Goal: Task Accomplishment & Management: Manage account settings

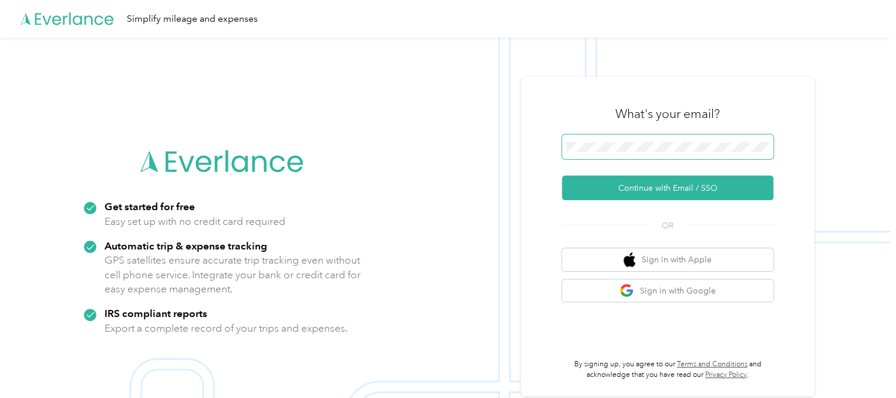
click at [582, 152] on span at bounding box center [667, 146] width 211 height 25
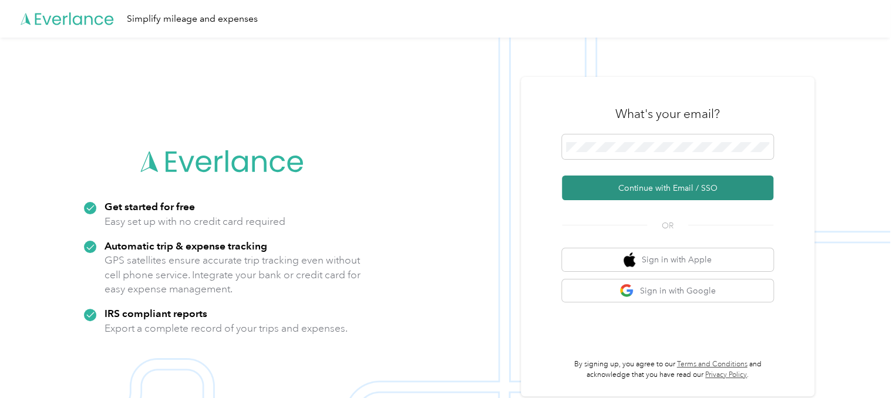
drag, startPoint x: 681, startPoint y: 182, endPoint x: 683, endPoint y: 188, distance: 6.7
click at [683, 188] on button "Continue with Email / SSO" at bounding box center [667, 188] width 211 height 25
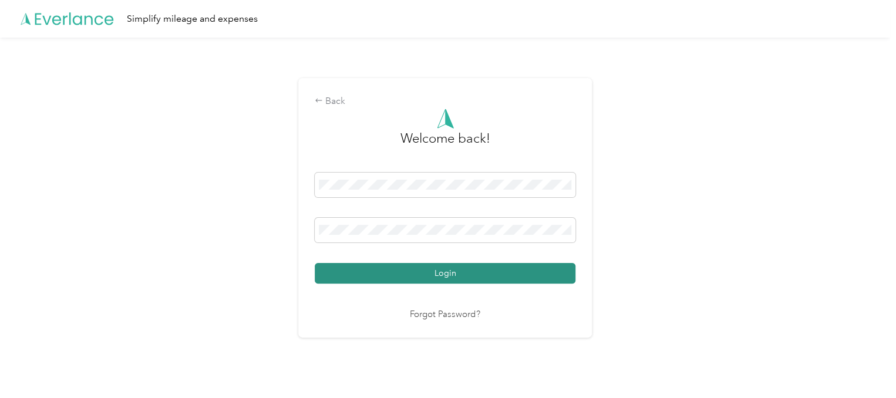
click at [481, 278] on button "Login" at bounding box center [445, 273] width 261 height 21
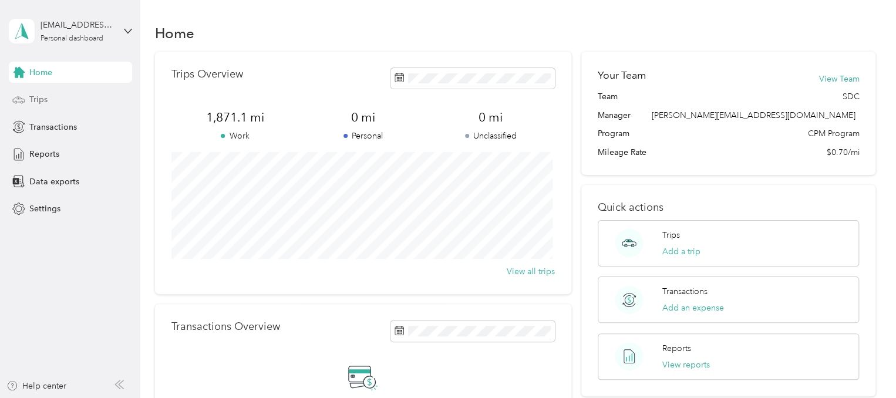
click at [38, 103] on span "Trips" at bounding box center [38, 99] width 18 height 12
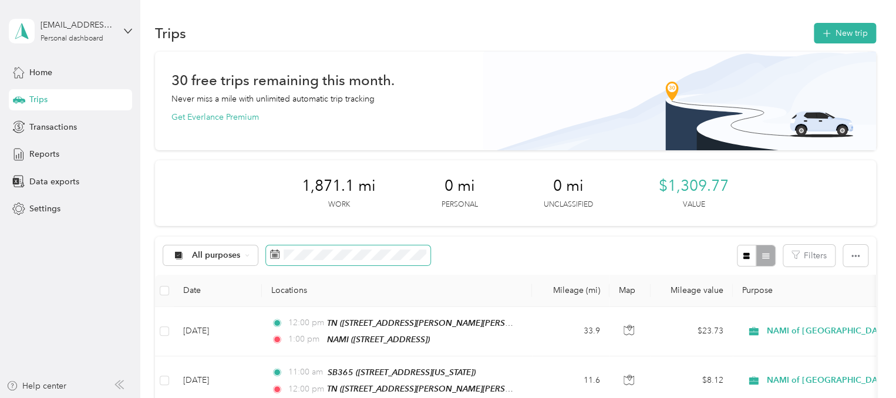
click at [270, 257] on icon at bounding box center [274, 254] width 9 height 9
click at [274, 252] on icon at bounding box center [274, 254] width 9 height 9
click at [272, 256] on icon at bounding box center [274, 254] width 9 height 9
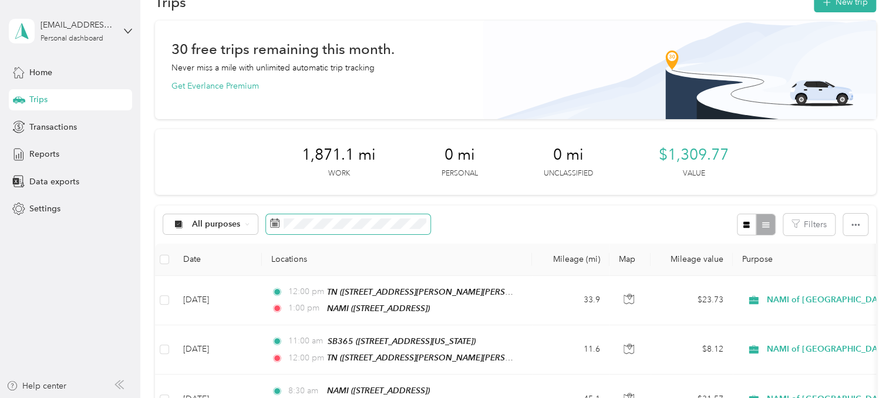
scroll to position [59, 0]
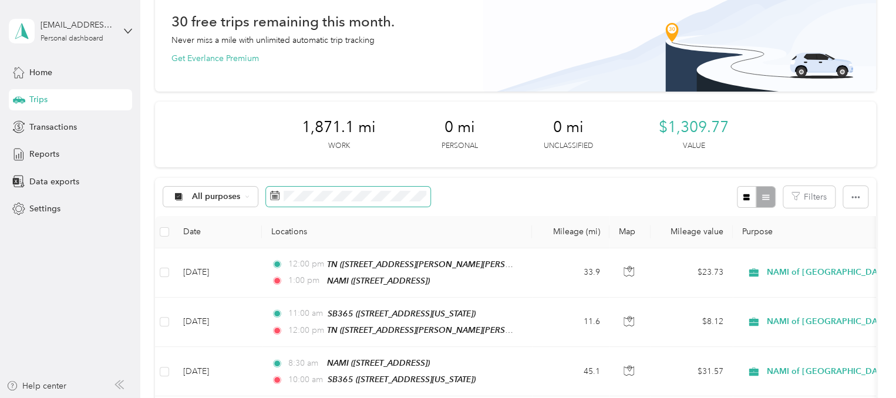
click at [271, 193] on icon at bounding box center [274, 195] width 9 height 9
click at [271, 198] on icon at bounding box center [274, 195] width 9 height 9
click at [275, 198] on icon at bounding box center [274, 195] width 9 height 9
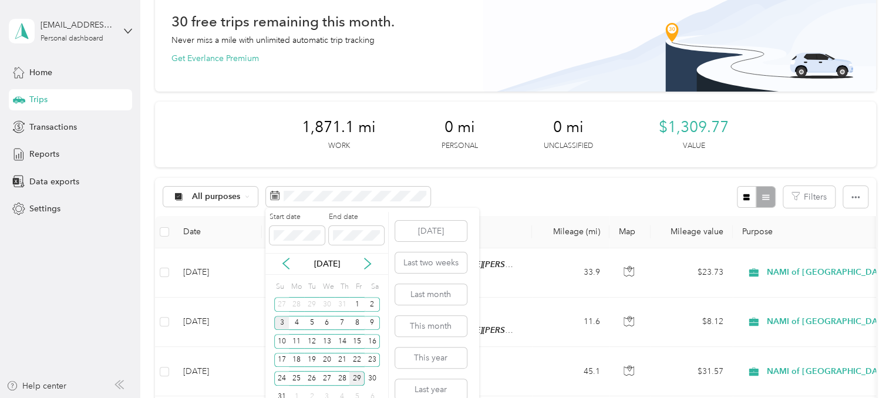
click at [282, 320] on div "3" at bounding box center [281, 323] width 15 height 15
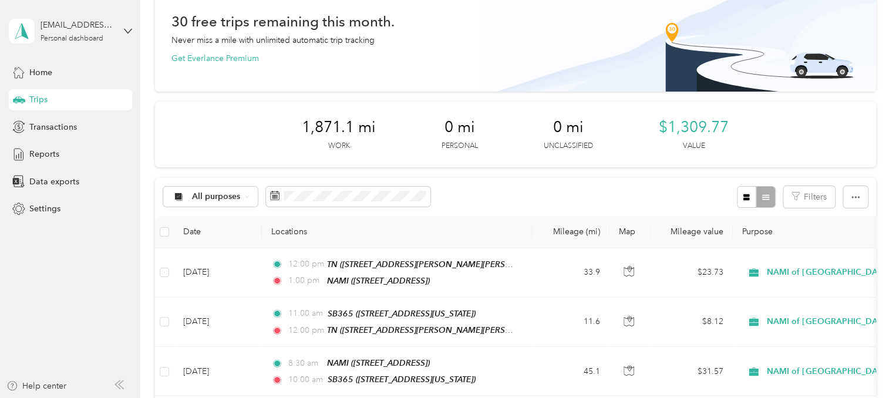
click at [503, 194] on div "All purposes Filters" at bounding box center [515, 197] width 721 height 38
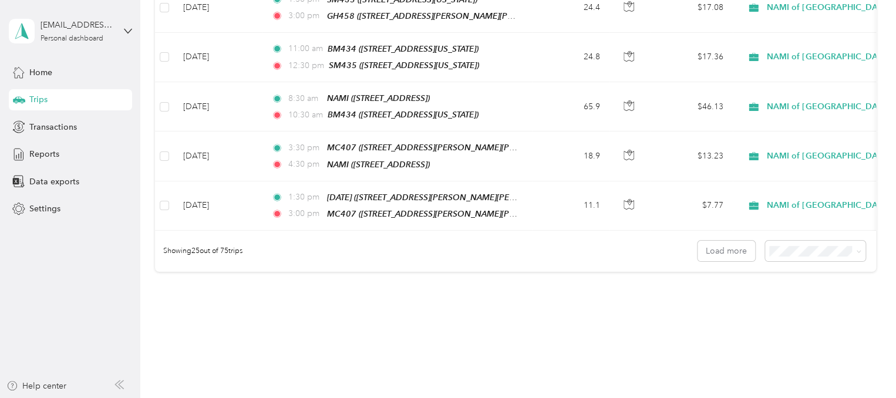
scroll to position [1325, 0]
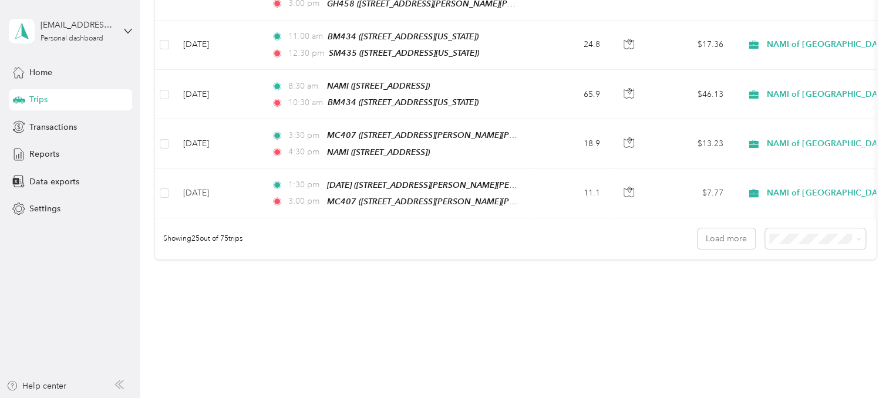
click at [777, 254] on span "50 per load" at bounding box center [791, 255] width 43 height 10
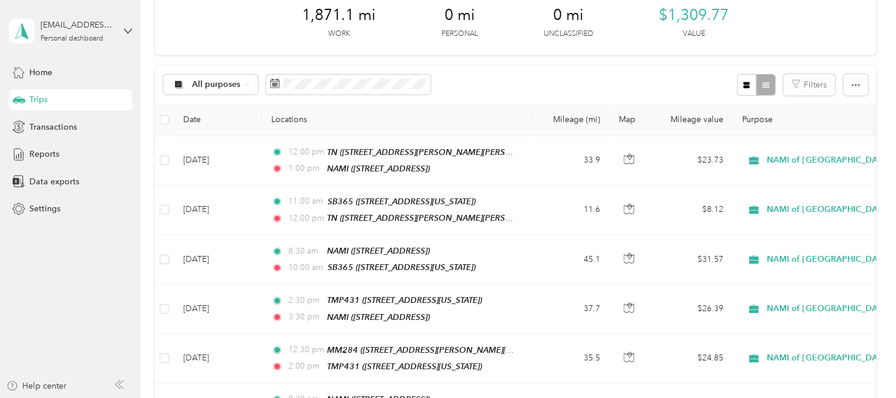
scroll to position [176, 0]
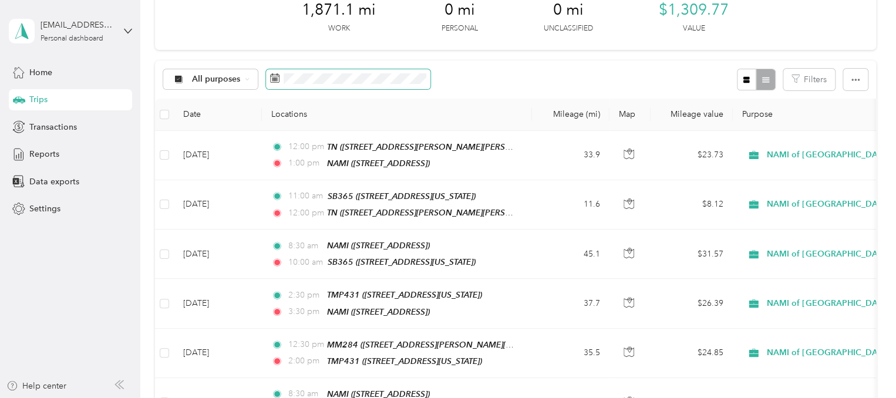
click at [277, 82] on icon at bounding box center [274, 77] width 9 height 9
click at [277, 80] on rect at bounding box center [277, 79] width 1 height 1
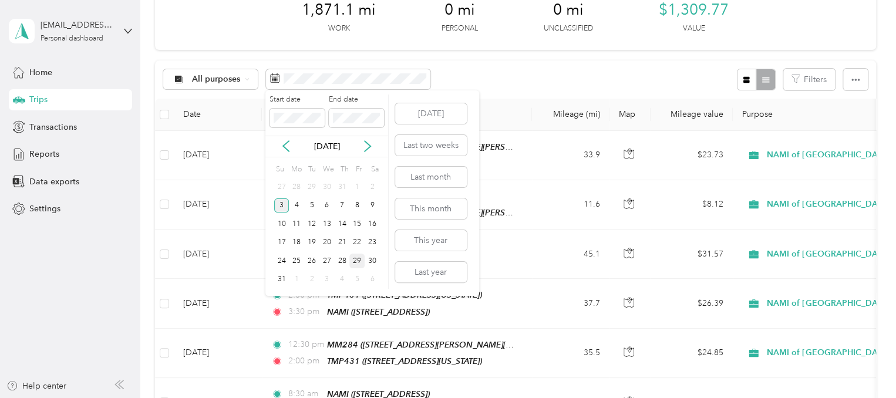
click at [277, 206] on div "3" at bounding box center [281, 205] width 15 height 15
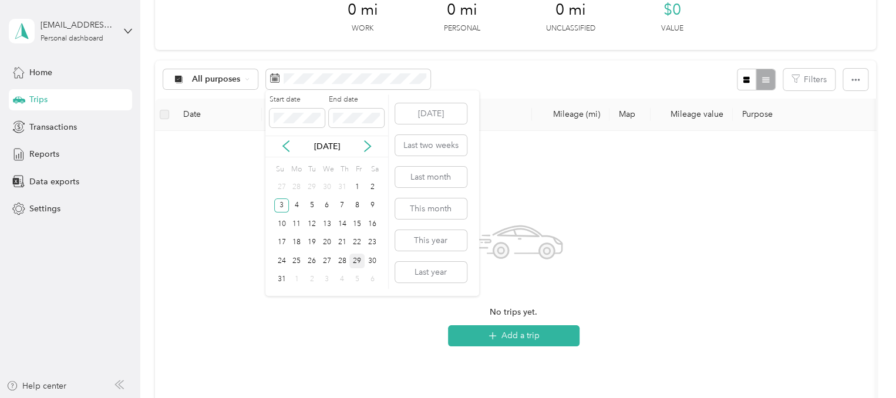
click at [356, 259] on div "29" at bounding box center [356, 261] width 15 height 15
click at [277, 203] on div "3" at bounding box center [281, 205] width 15 height 15
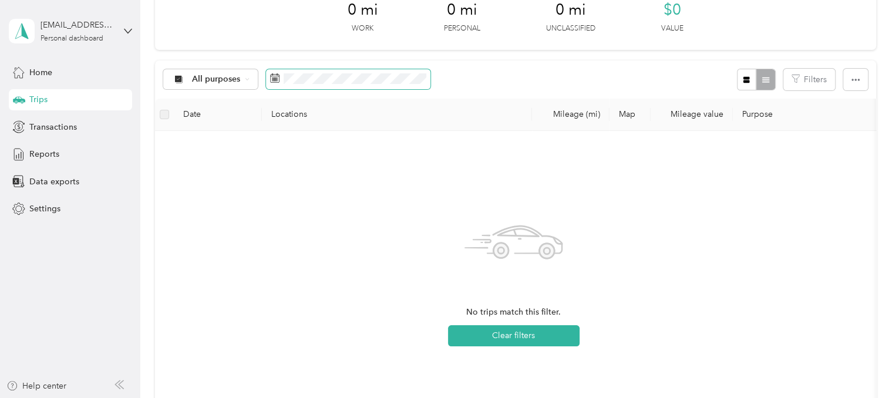
click at [297, 83] on span at bounding box center [348, 79] width 164 height 20
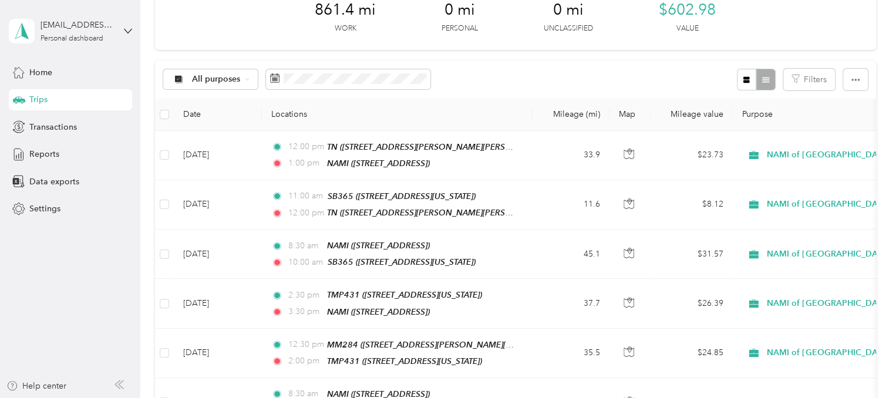
click at [515, 73] on div "All purposes Filters" at bounding box center [515, 79] width 721 height 38
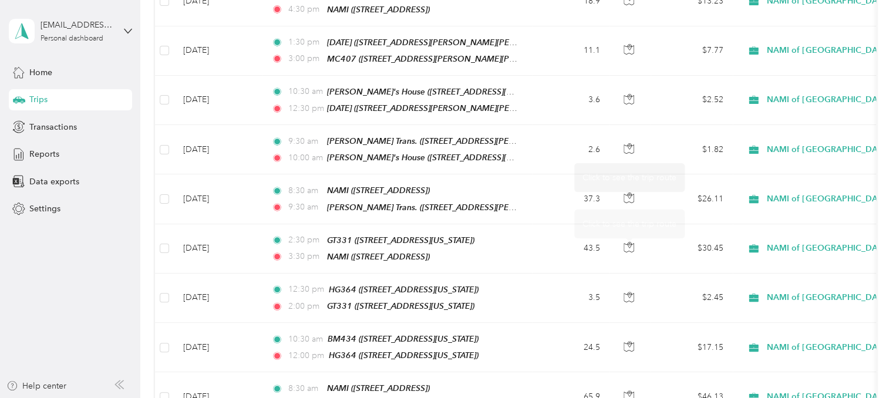
scroll to position [1644, 0]
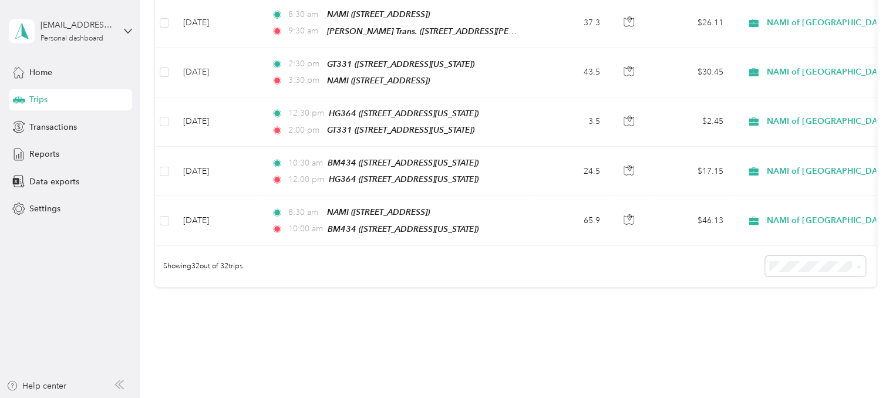
click at [798, 291] on li "100 per load" at bounding box center [812, 296] width 100 height 21
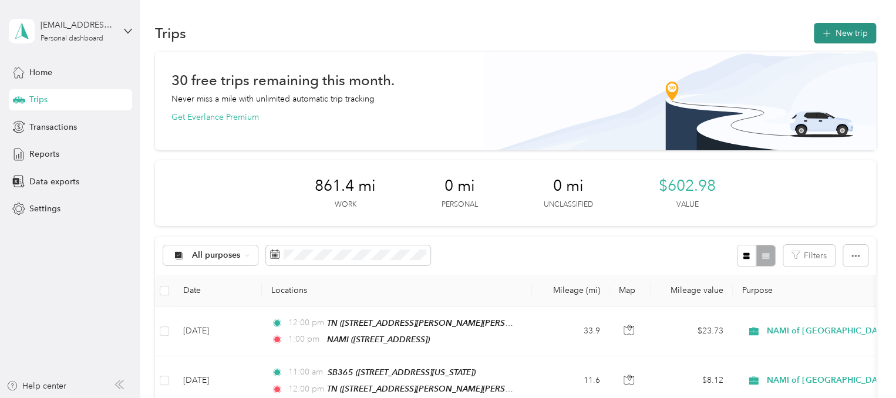
click at [824, 41] on button "New trip" at bounding box center [845, 33] width 62 height 21
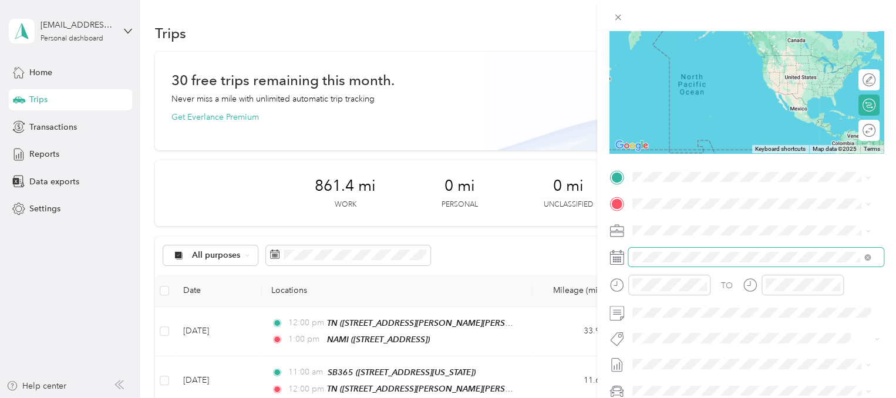
scroll to position [117, 0]
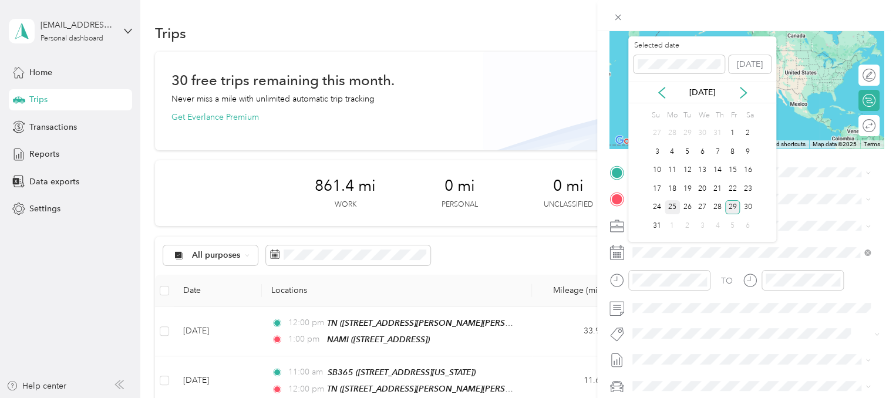
click at [674, 203] on div "25" at bounding box center [672, 207] width 15 height 15
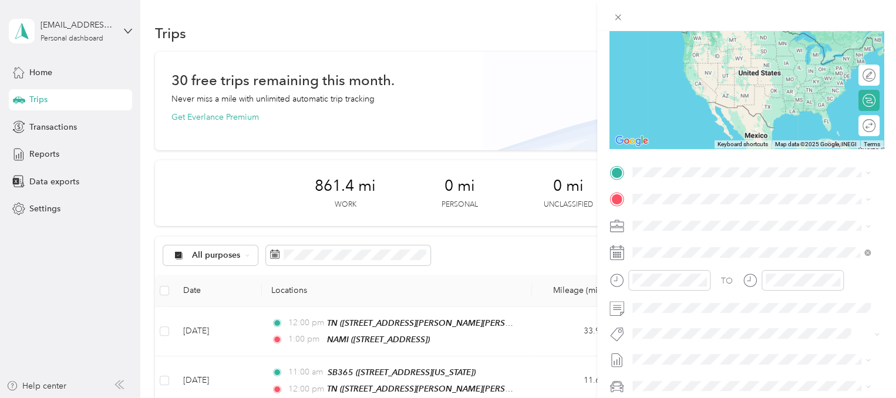
click at [679, 229] on span "[STREET_ADDRESS]" at bounding box center [692, 227] width 75 height 10
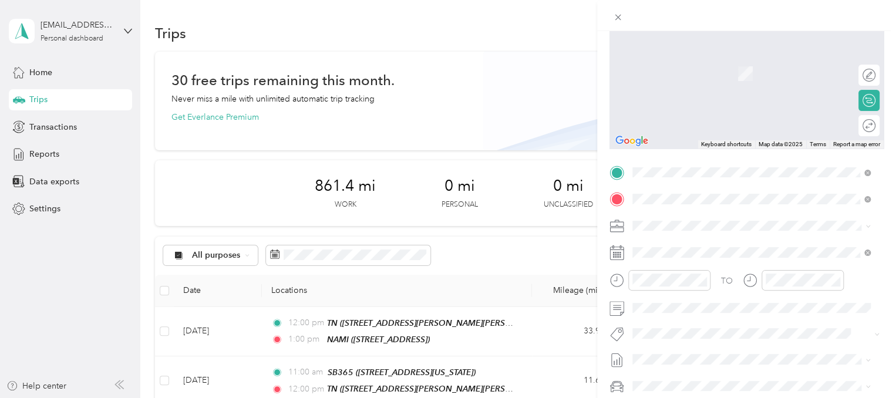
click at [671, 246] on div "BM434 [STREET_ADDRESS][PERSON_NAME][US_STATE]" at bounding box center [746, 252] width 183 height 25
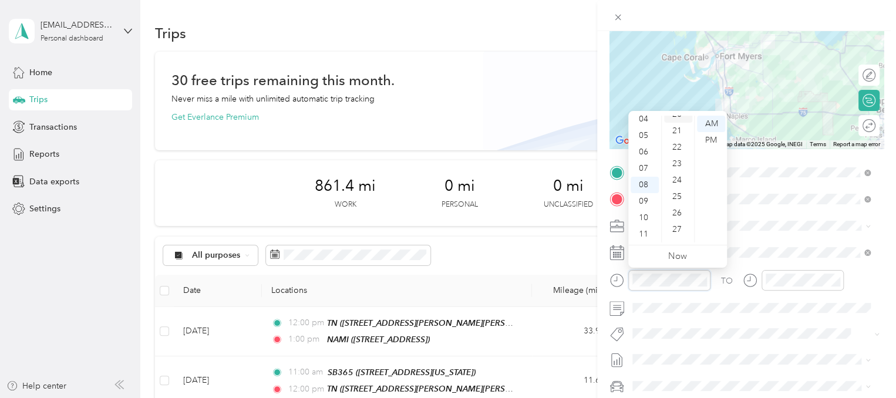
scroll to position [397, 0]
click at [669, 221] on div "30" at bounding box center [678, 220] width 28 height 16
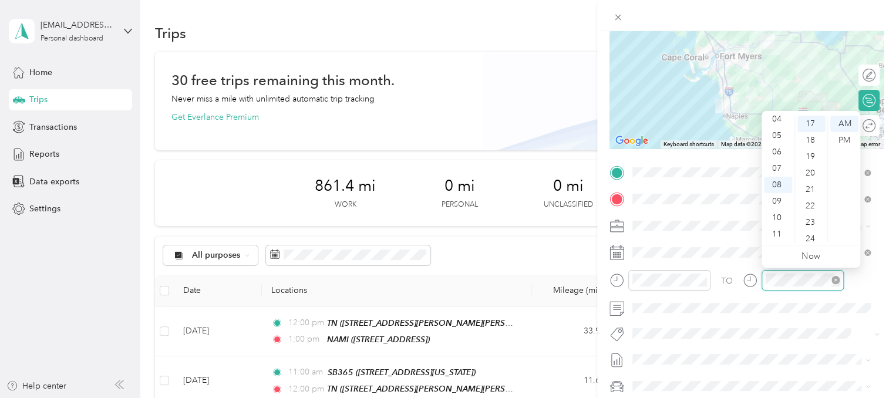
scroll to position [279, 0]
click at [776, 224] on div "10" at bounding box center [778, 218] width 28 height 16
click at [807, 216] on div "30" at bounding box center [811, 220] width 28 height 16
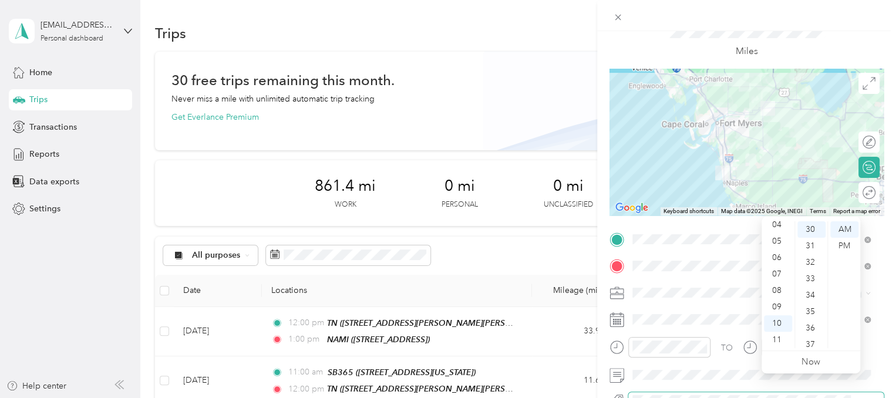
scroll to position [0, 0]
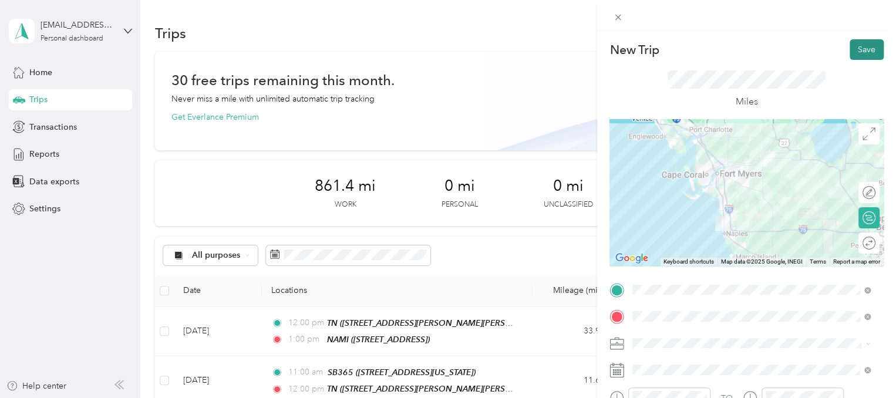
click at [856, 54] on button "Save" at bounding box center [867, 49] width 34 height 21
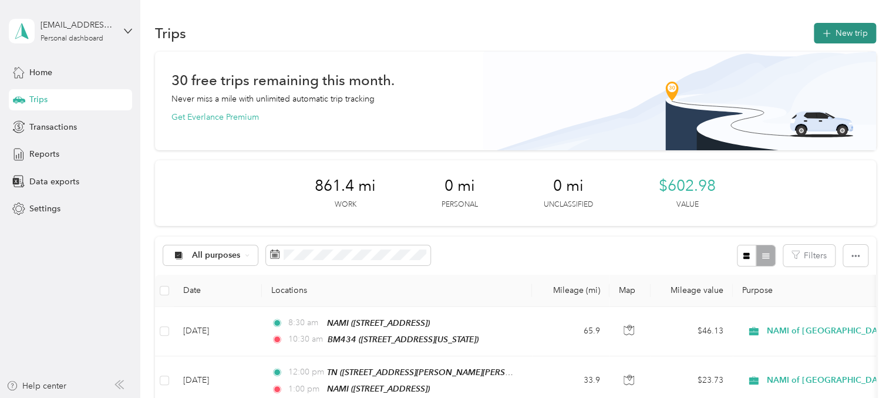
click at [837, 39] on button "New trip" at bounding box center [845, 33] width 62 height 21
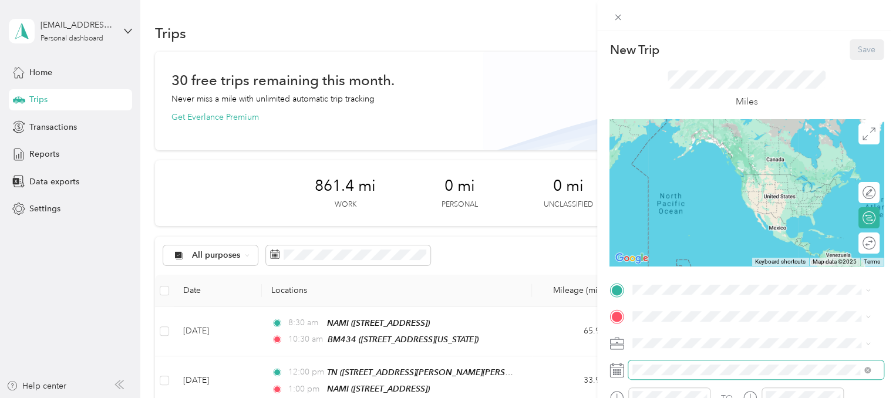
click at [666, 363] on span at bounding box center [755, 370] width 255 height 19
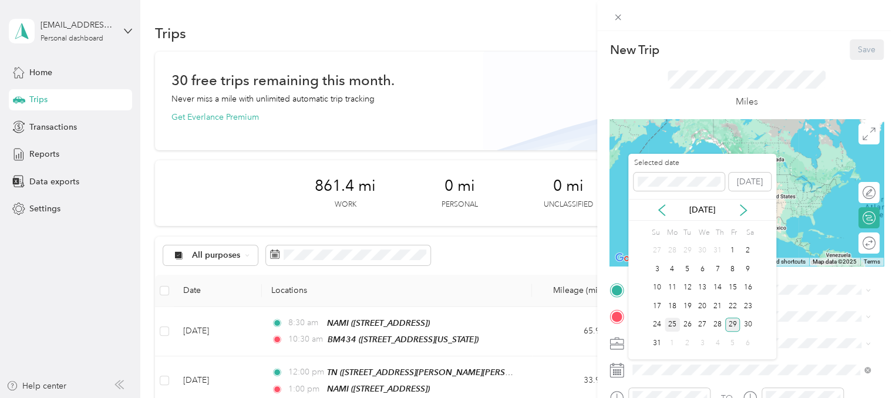
click at [670, 325] on div "25" at bounding box center [672, 325] width 15 height 15
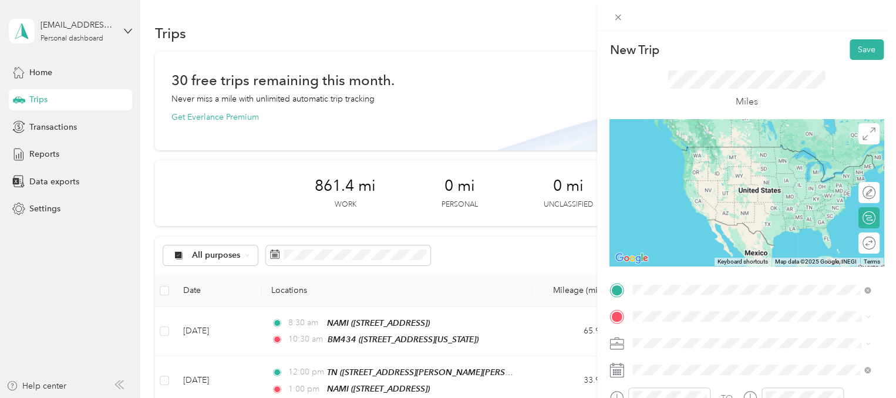
click at [691, 169] on span "[STREET_ADDRESS][PERSON_NAME][US_STATE]" at bounding box center [746, 164] width 183 height 10
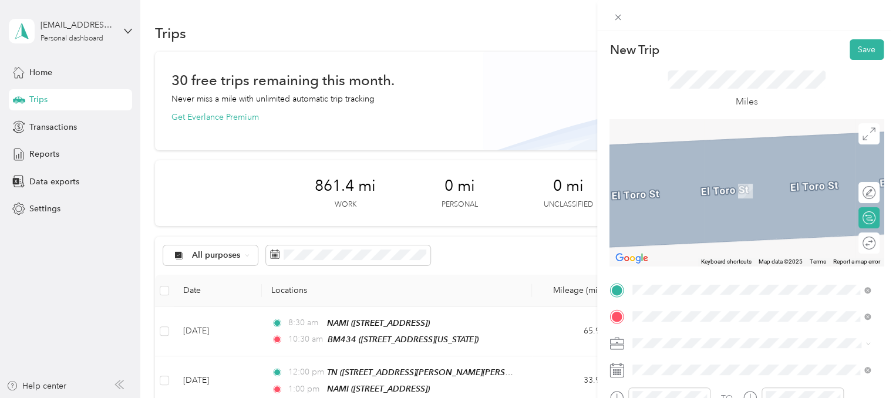
click at [736, 196] on span "[STREET_ADDRESS][US_STATE]" at bounding box center [713, 191] width 117 height 10
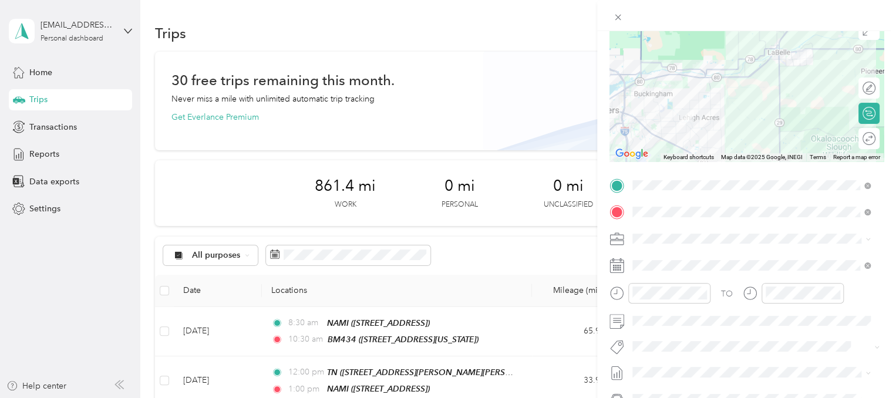
scroll to position [117, 0]
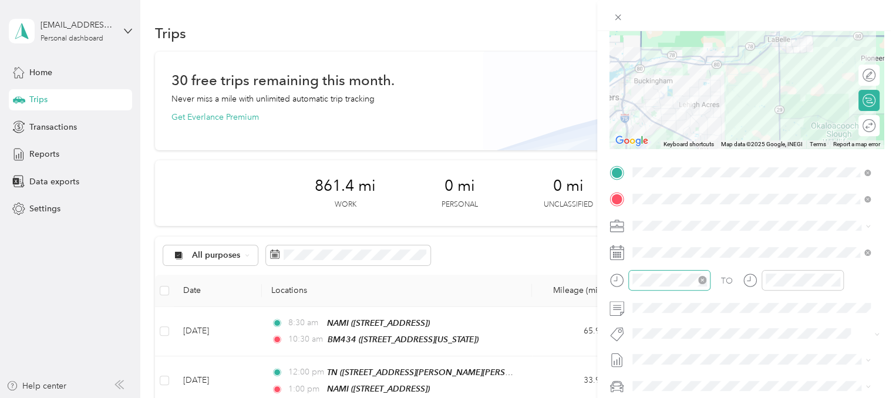
click at [702, 280] on icon "close-circle" at bounding box center [702, 280] width 8 height 8
click at [644, 218] on div "10" at bounding box center [645, 218] width 28 height 16
click at [676, 213] on div "30" at bounding box center [678, 213] width 28 height 16
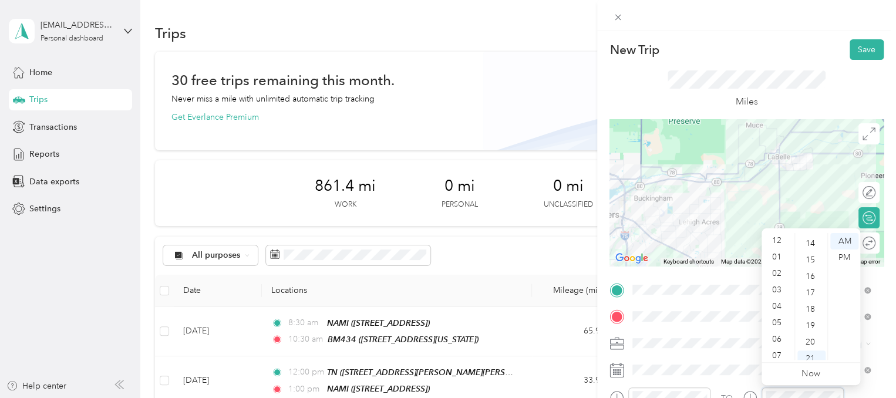
scroll to position [0, 0]
click at [781, 237] on div "12" at bounding box center [778, 241] width 28 height 16
click at [810, 240] on div "00" at bounding box center [811, 241] width 28 height 16
click at [838, 259] on div "PM" at bounding box center [844, 258] width 28 height 16
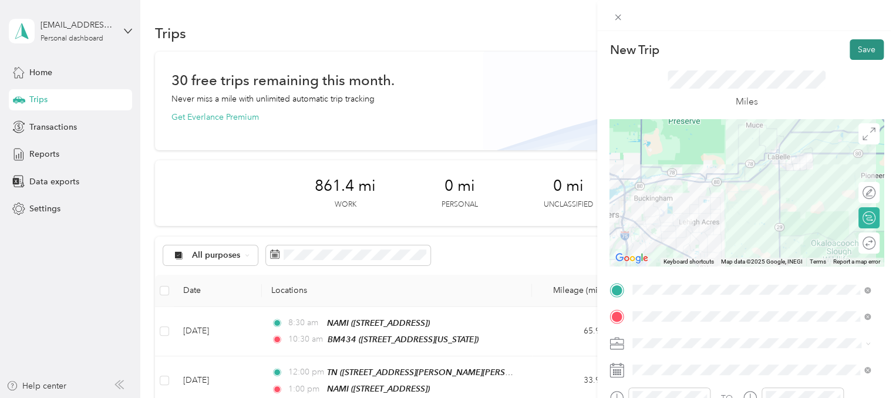
click at [860, 56] on button "Save" at bounding box center [867, 49] width 34 height 21
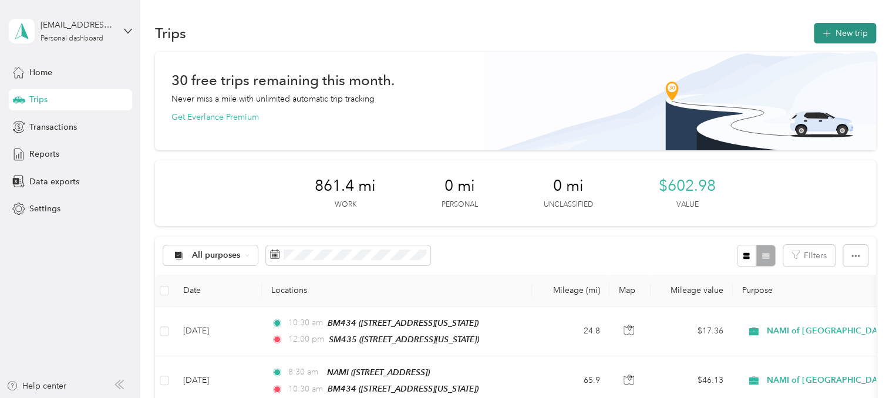
click at [847, 35] on button "New trip" at bounding box center [845, 33] width 62 height 21
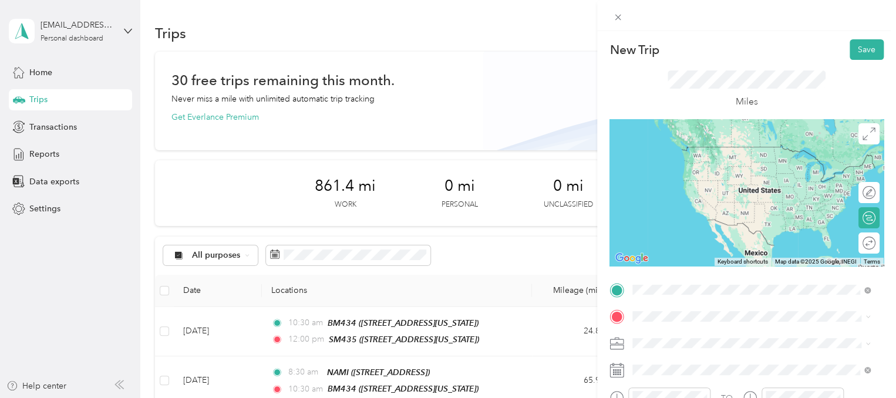
click at [675, 164] on div "SM435 [STREET_ADDRESS][US_STATE]" at bounding box center [713, 158] width 117 height 25
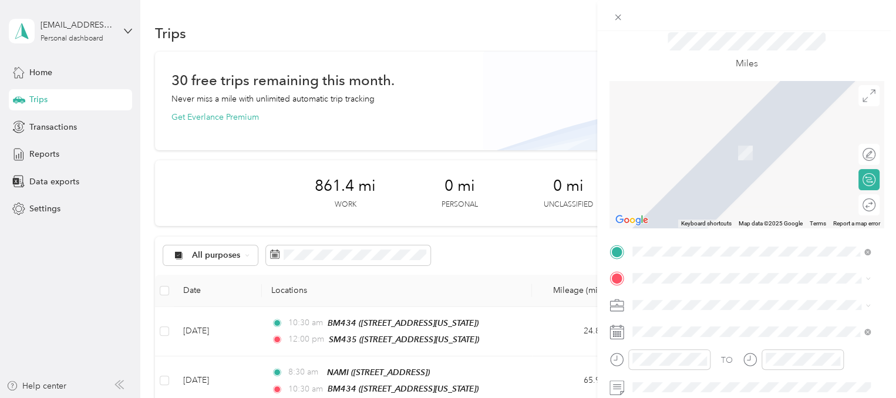
scroll to position [59, 0]
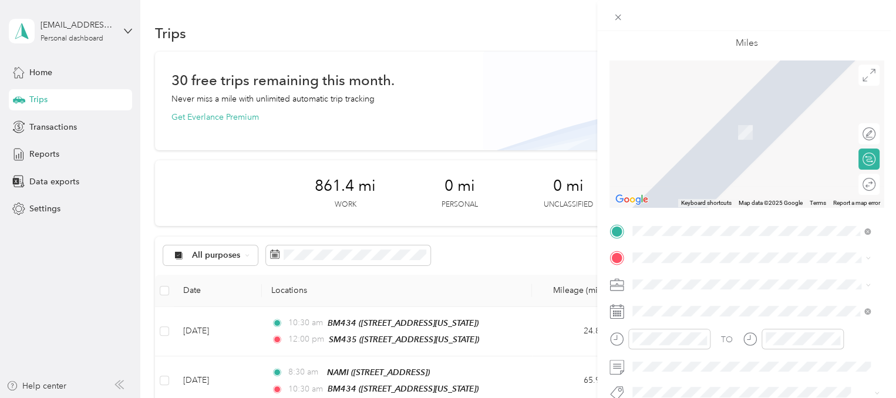
click at [614, 313] on rect at bounding box center [614, 314] width 2 height 2
click at [622, 313] on icon at bounding box center [616, 311] width 15 height 15
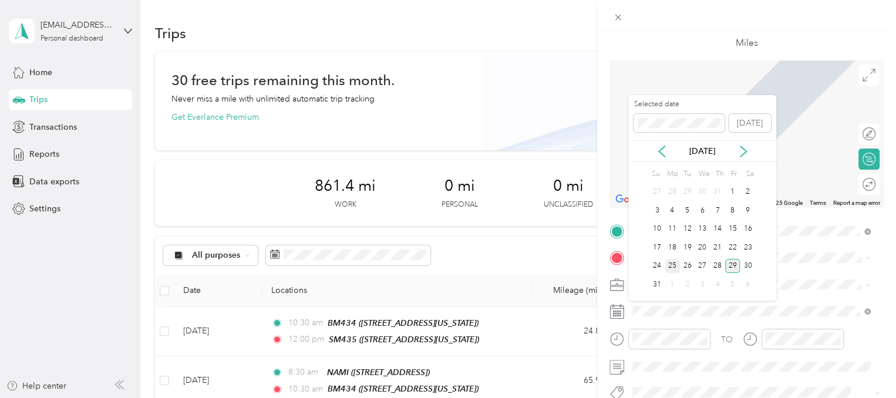
click at [671, 261] on div "25" at bounding box center [672, 266] width 15 height 15
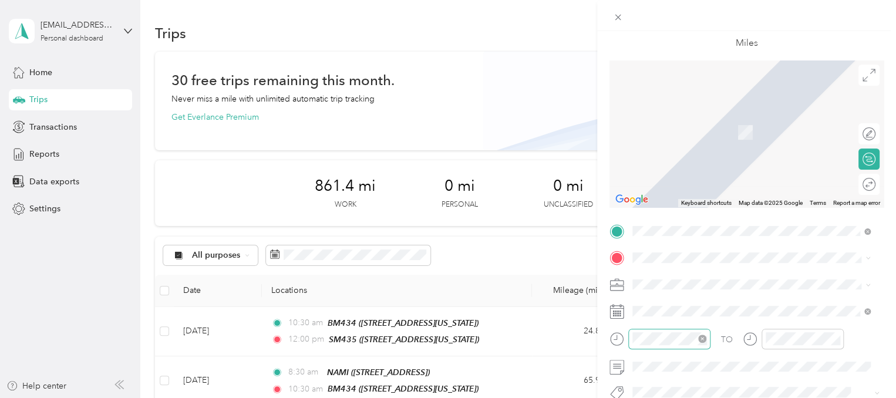
click at [701, 339] on icon "close-circle" at bounding box center [702, 339] width 8 height 8
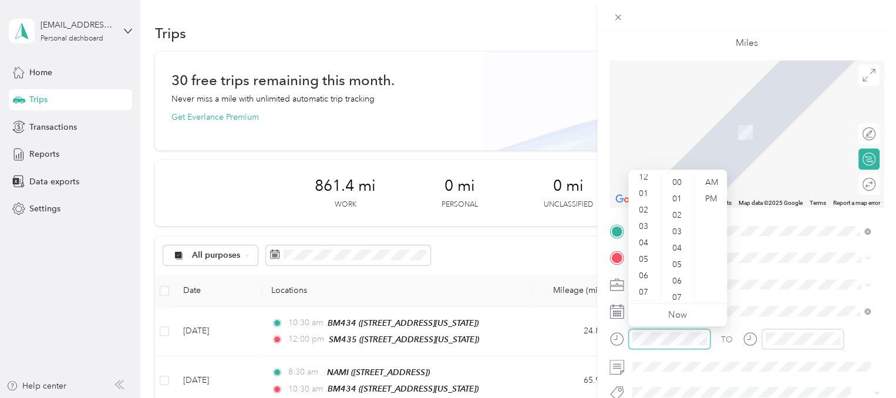
scroll to position [0, 0]
click at [681, 187] on div "00" at bounding box center [678, 182] width 28 height 16
click at [703, 197] on div "PM" at bounding box center [711, 199] width 28 height 16
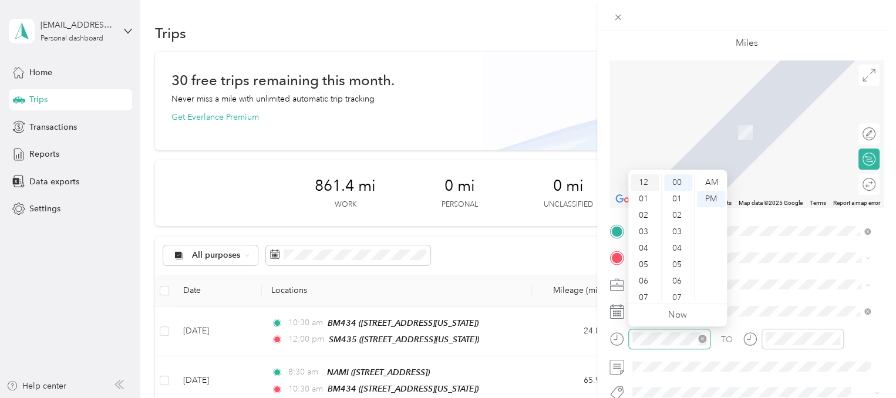
click at [646, 175] on div "12" at bounding box center [645, 182] width 28 height 16
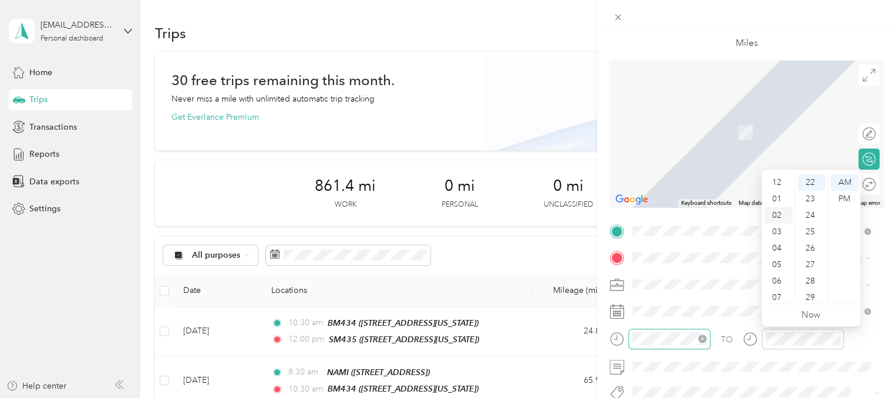
click at [773, 217] on div "02" at bounding box center [778, 215] width 28 height 16
click at [813, 187] on div "00" at bounding box center [811, 182] width 28 height 16
click at [845, 200] on div "PM" at bounding box center [844, 199] width 28 height 16
click at [695, 144] on li "GT331 [STREET_ADDRESS][US_STATE]" at bounding box center [751, 125] width 246 height 37
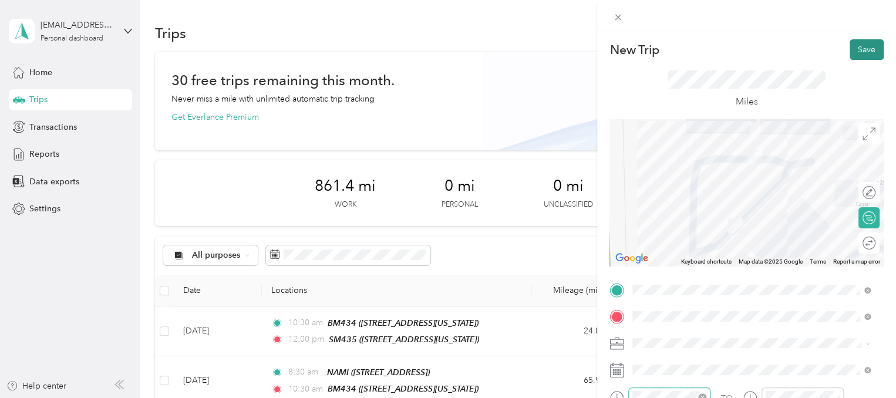
click at [863, 53] on button "Save" at bounding box center [867, 49] width 34 height 21
click at [870, 25] on icon at bounding box center [869, 23] width 9 height 11
click at [862, 54] on button "Save" at bounding box center [867, 49] width 34 height 21
click at [856, 56] on button "Save" at bounding box center [867, 49] width 34 height 21
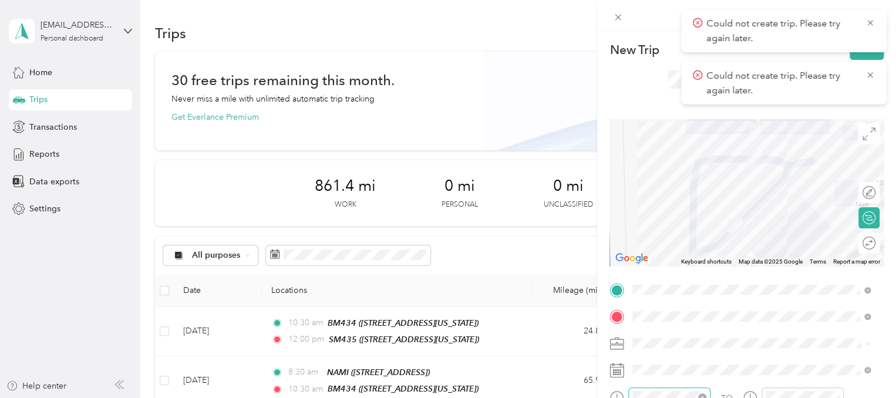
click at [824, 116] on div "Miles" at bounding box center [746, 89] width 274 height 59
click at [873, 22] on icon at bounding box center [869, 23] width 9 height 11
click at [869, 21] on icon at bounding box center [869, 23] width 9 height 11
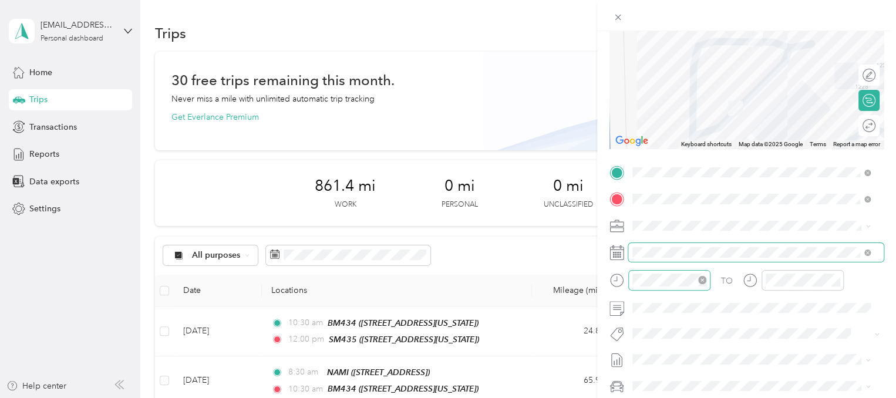
scroll to position [59, 0]
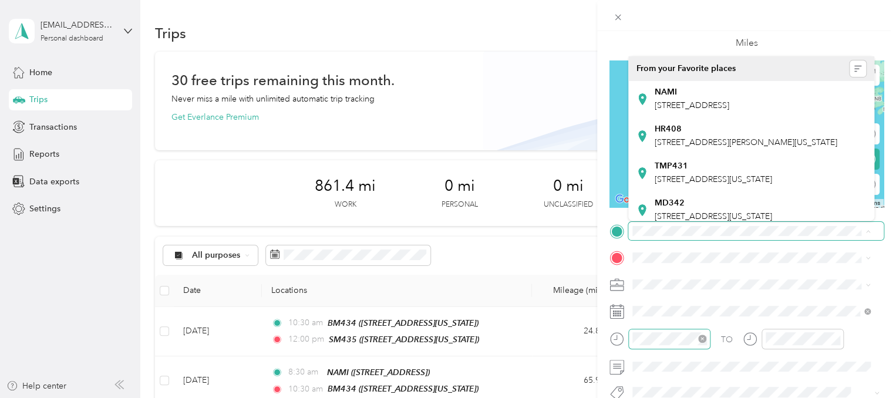
click at [612, 247] on div "TO Add photo" at bounding box center [746, 364] width 274 height 284
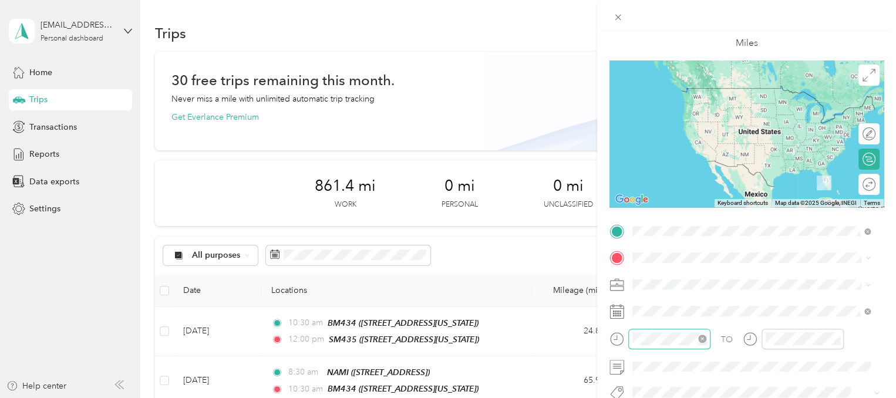
click at [693, 114] on div "SM435 [STREET_ADDRESS][US_STATE]" at bounding box center [751, 99] width 230 height 29
click at [678, 118] on li "SM435 [STREET_ADDRESS][US_STATE]" at bounding box center [751, 99] width 246 height 37
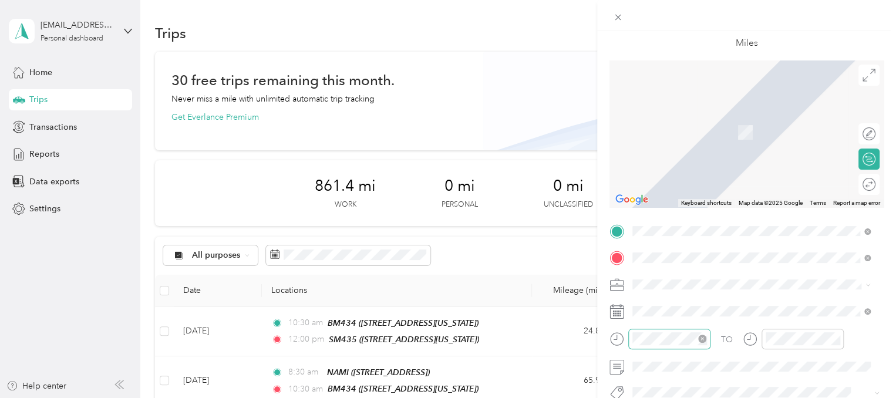
click at [689, 140] on div "GT331 [STREET_ADDRESS][US_STATE]" at bounding box center [751, 126] width 230 height 29
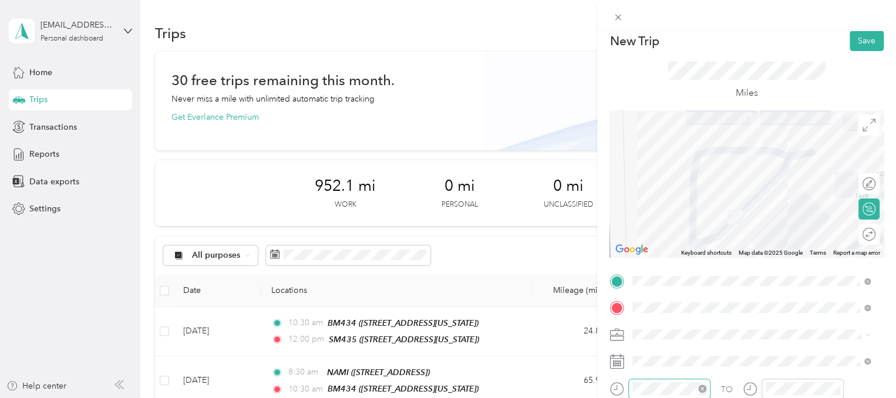
scroll to position [0, 0]
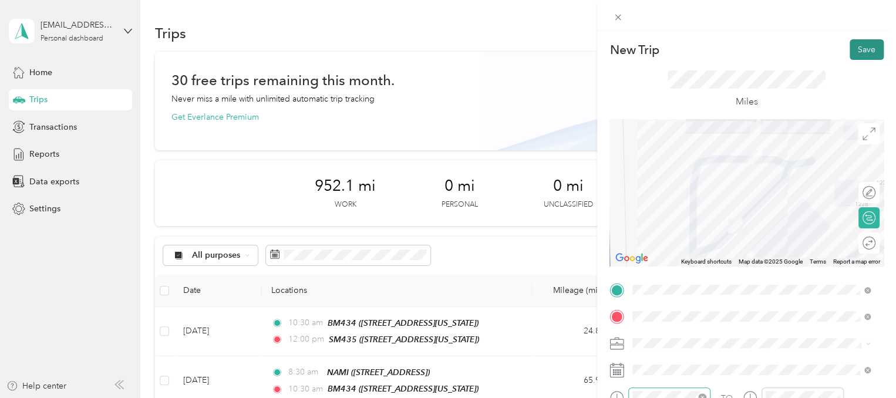
click at [854, 55] on button "Save" at bounding box center [867, 49] width 34 height 21
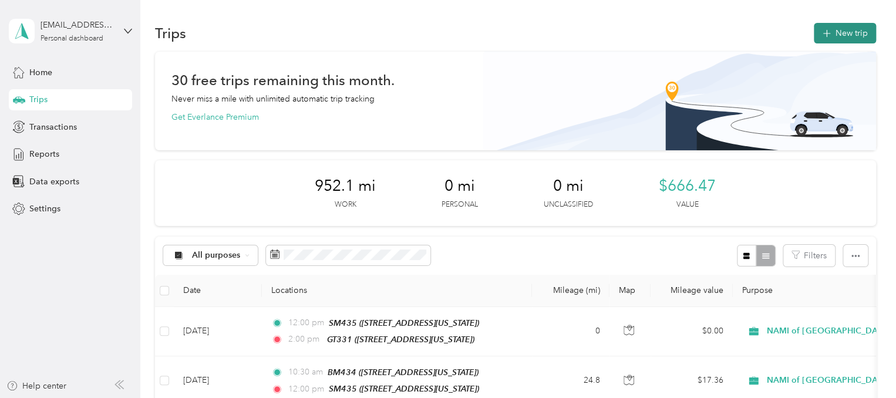
click at [844, 35] on button "New trip" at bounding box center [845, 33] width 62 height 21
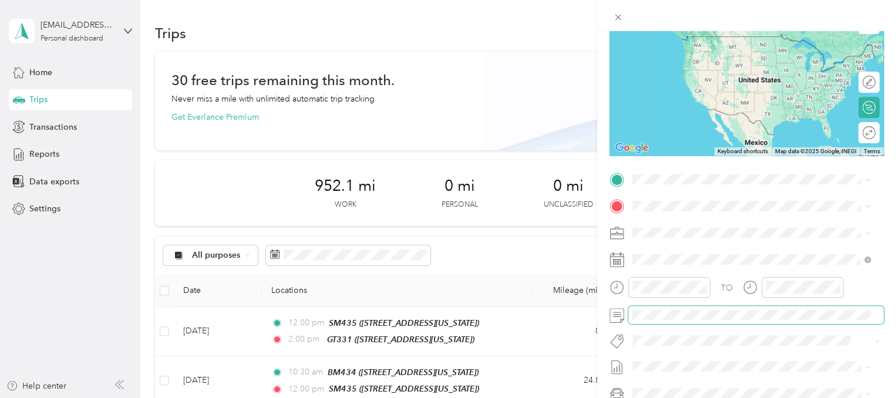
scroll to position [117, 0]
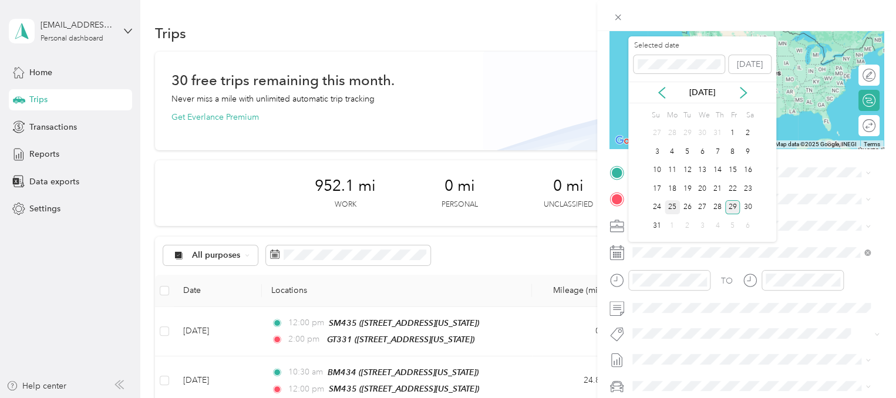
click at [669, 203] on div "25" at bounding box center [672, 207] width 15 height 15
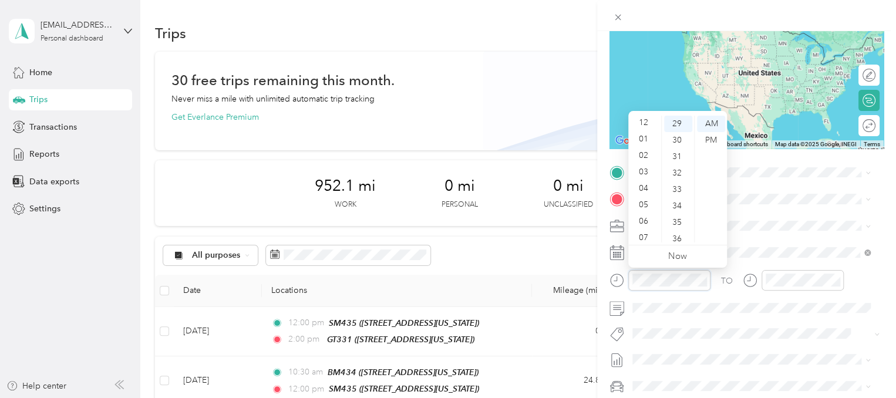
scroll to position [0, 0]
click at [639, 159] on div "02" at bounding box center [645, 157] width 28 height 16
click at [678, 126] on div "00" at bounding box center [678, 124] width 28 height 16
click at [708, 139] on div "PM" at bounding box center [711, 140] width 28 height 16
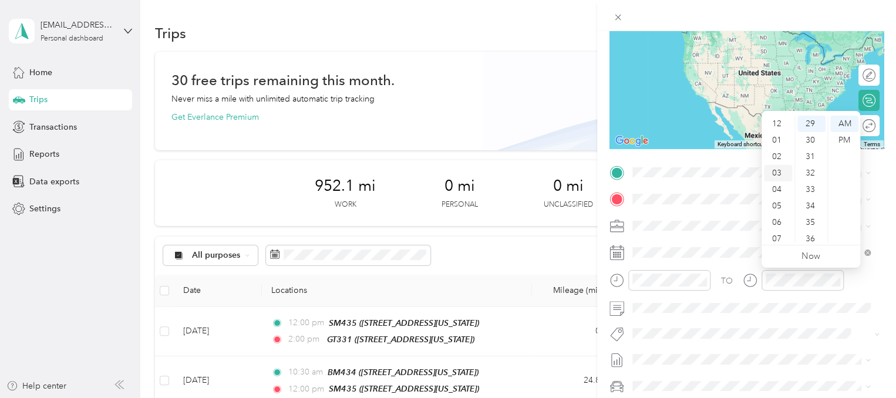
click at [777, 174] on div "03" at bounding box center [778, 173] width 28 height 16
click at [852, 136] on div "PM" at bounding box center [844, 140] width 28 height 16
click at [815, 144] on div "30" at bounding box center [811, 140] width 28 height 16
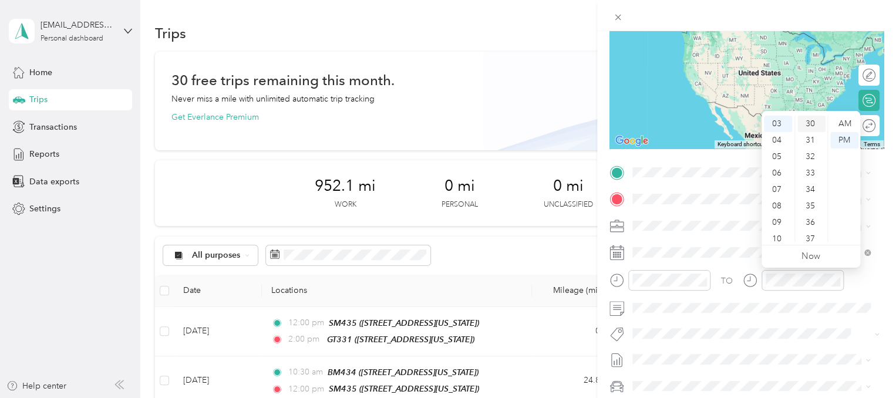
scroll to position [493, 0]
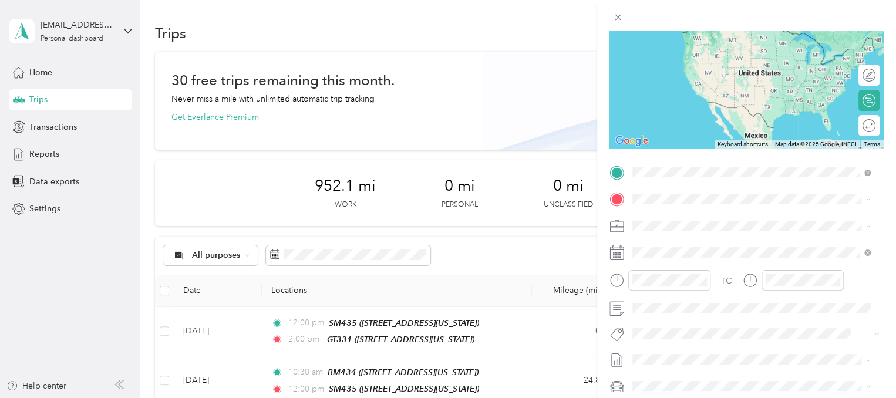
click at [686, 221] on div "GT331 [STREET_ADDRESS][US_STATE]" at bounding box center [713, 226] width 117 height 25
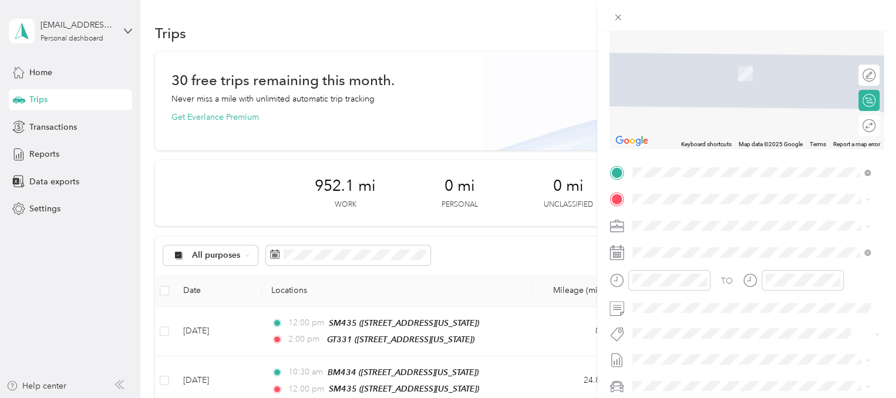
click at [688, 252] on div "NAMI [STREET_ADDRESS]" at bounding box center [692, 250] width 75 height 25
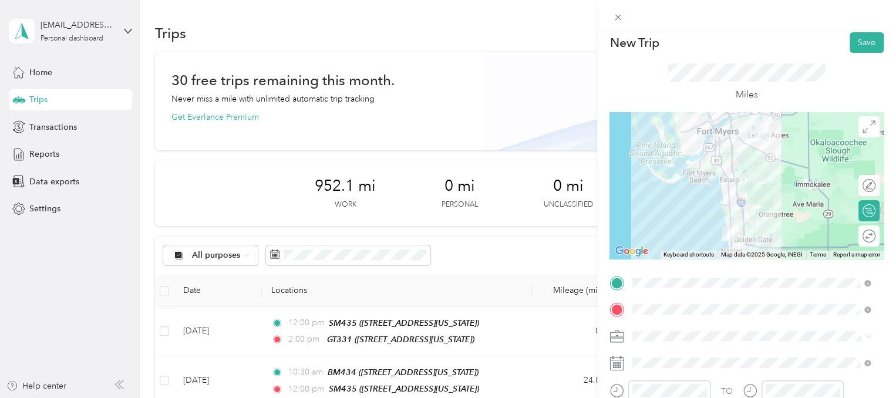
scroll to position [0, 0]
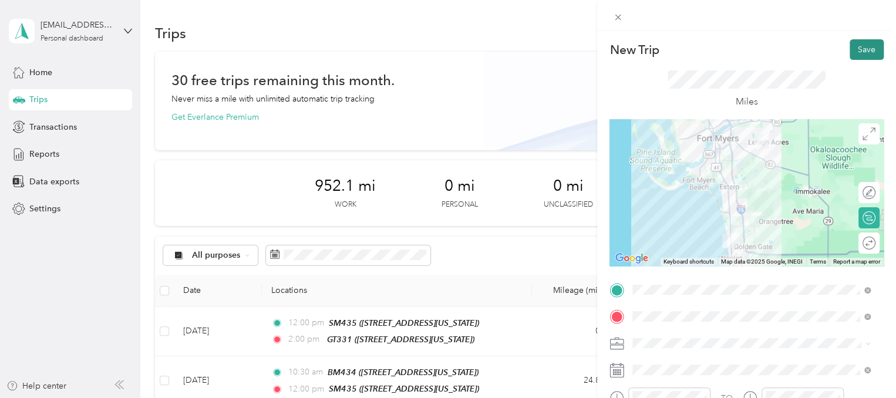
click at [864, 55] on button "Save" at bounding box center [867, 49] width 34 height 21
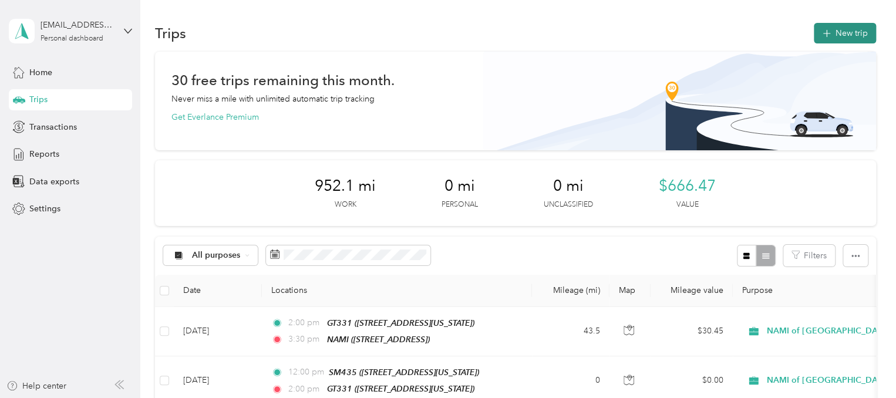
click at [836, 36] on button "New trip" at bounding box center [845, 33] width 62 height 21
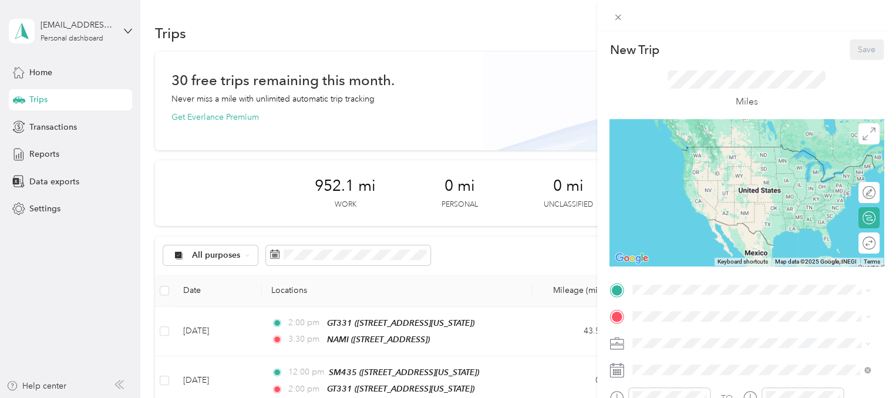
scroll to position [59, 0]
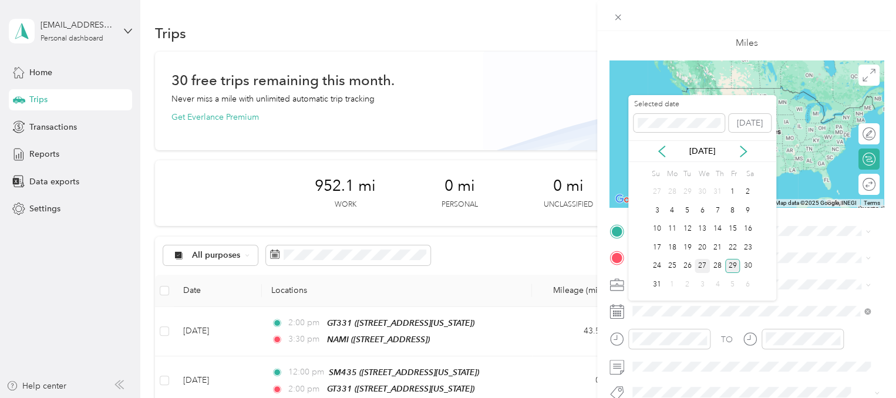
click at [706, 268] on div "27" at bounding box center [702, 266] width 15 height 15
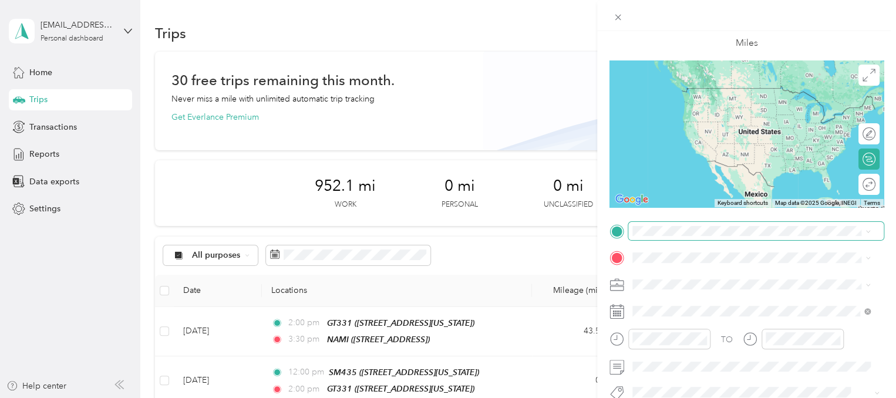
click at [659, 236] on span at bounding box center [755, 231] width 255 height 19
click at [688, 106] on div "NAMI [STREET_ADDRESS]" at bounding box center [692, 99] width 75 height 25
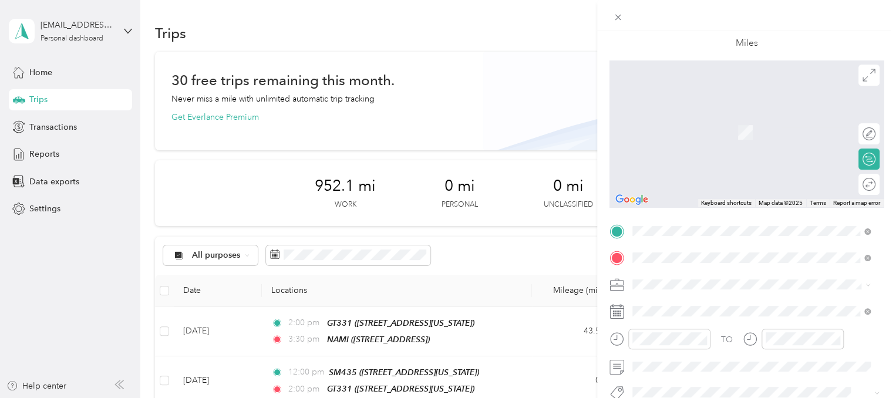
click at [679, 132] on div "[PERSON_NAME] Trans. [STREET_ADDRESS][PERSON_NAME][PERSON_NAME][US_STATE]" at bounding box center [761, 132] width 212 height 37
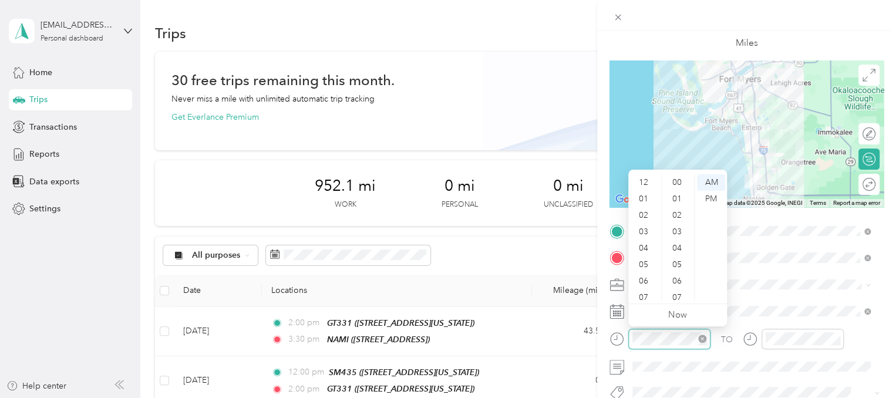
scroll to position [70, 0]
click at [650, 242] on div "08" at bounding box center [645, 243] width 28 height 16
click at [674, 225] on div "30" at bounding box center [678, 225] width 28 height 16
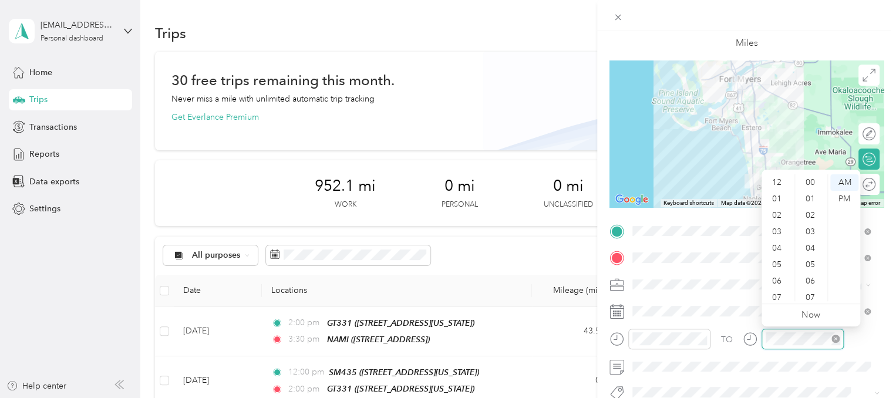
scroll to position [70, 0]
click at [776, 245] on div "08" at bounding box center [778, 243] width 28 height 16
click at [809, 240] on div "45" at bounding box center [811, 236] width 28 height 16
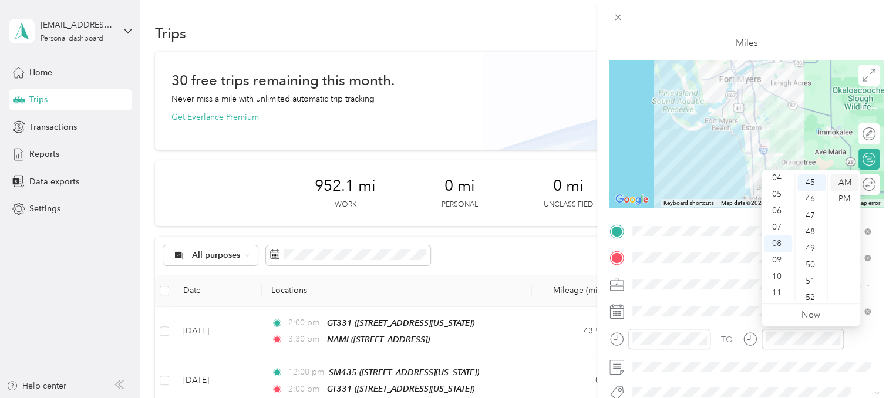
click at [847, 179] on div "AM" at bounding box center [844, 182] width 28 height 16
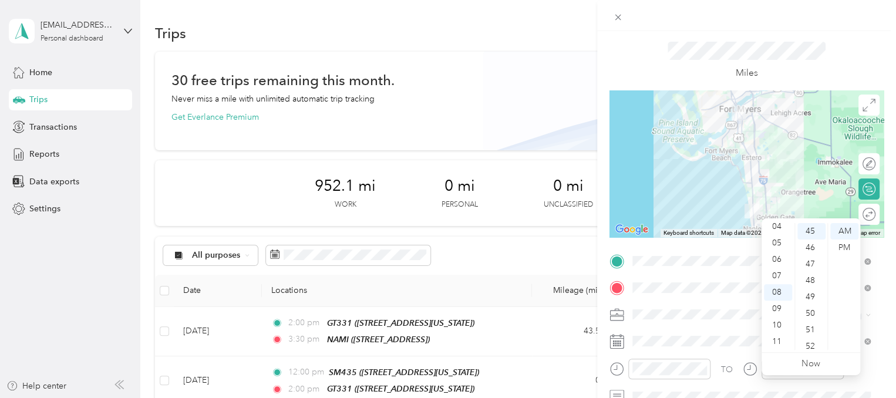
scroll to position [0, 0]
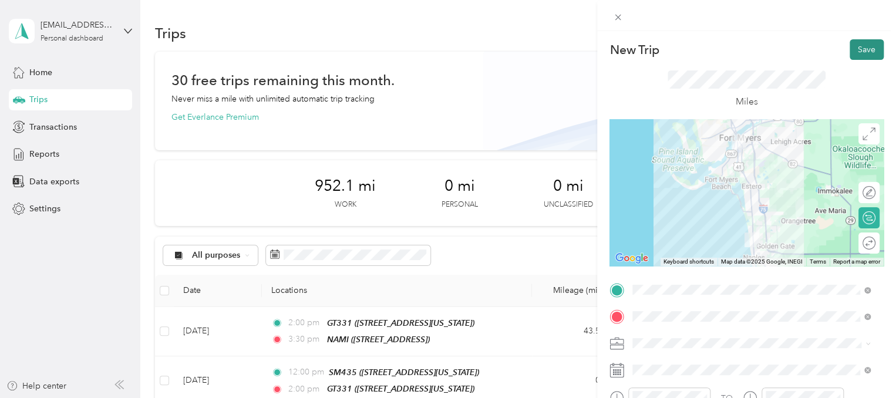
click at [850, 52] on button "Save" at bounding box center [867, 49] width 34 height 21
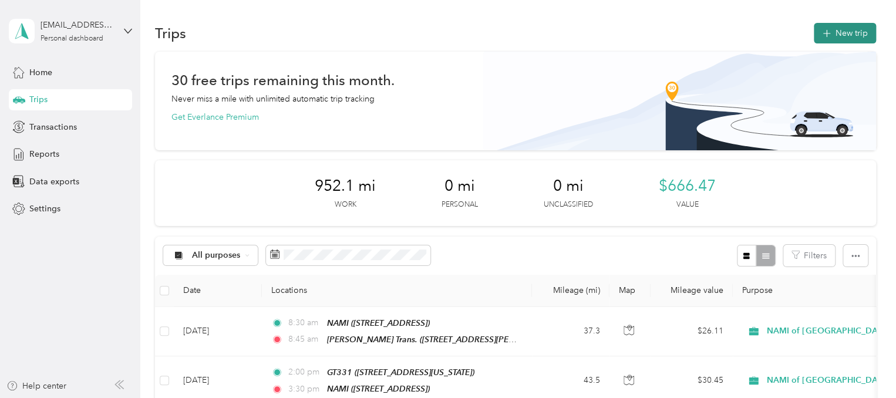
click at [840, 33] on button "New trip" at bounding box center [845, 33] width 62 height 21
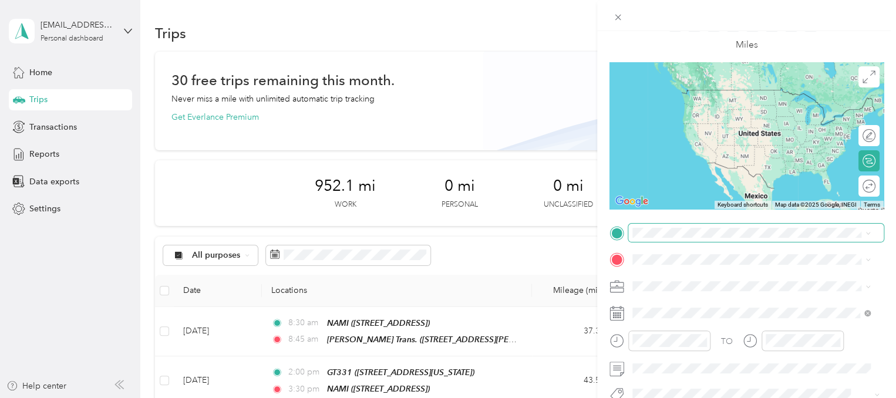
scroll to position [117, 0]
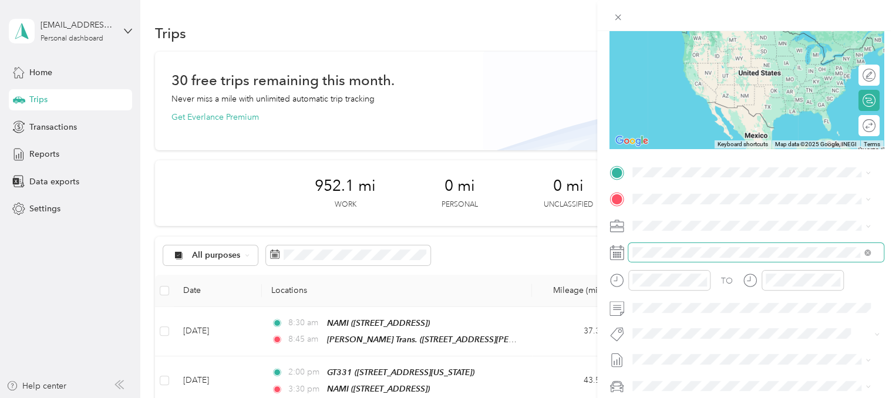
click at [631, 250] on span at bounding box center [755, 252] width 255 height 19
click at [660, 258] on span at bounding box center [755, 252] width 255 height 19
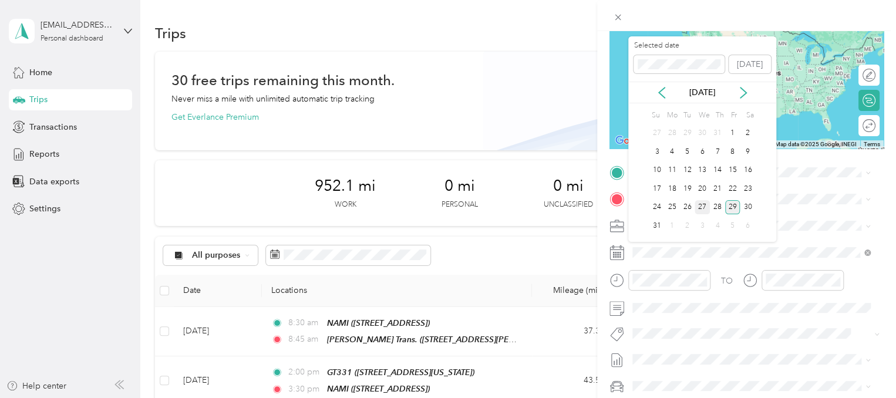
click at [703, 207] on div "27" at bounding box center [702, 207] width 15 height 15
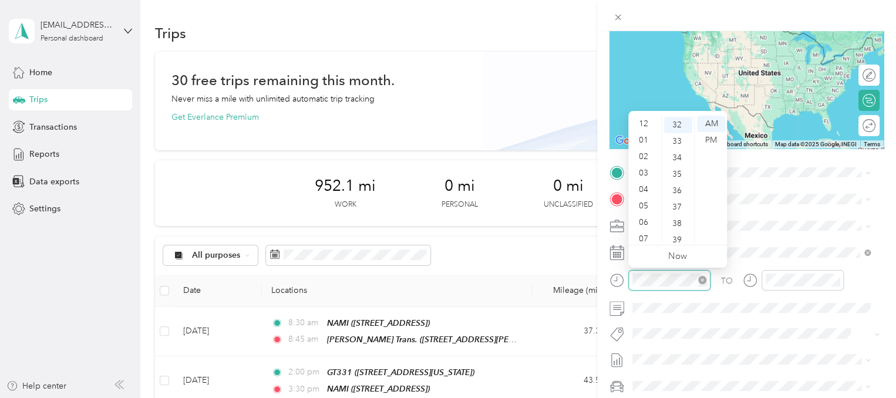
scroll to position [70, 0]
click at [642, 184] on div "08" at bounding box center [645, 185] width 28 height 16
click at [643, 203] on div "09" at bounding box center [645, 201] width 28 height 16
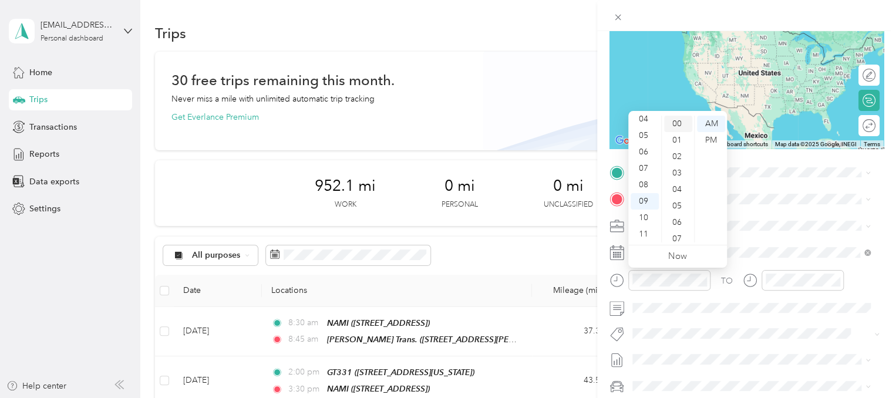
click at [679, 127] on div "00" at bounding box center [678, 124] width 28 height 16
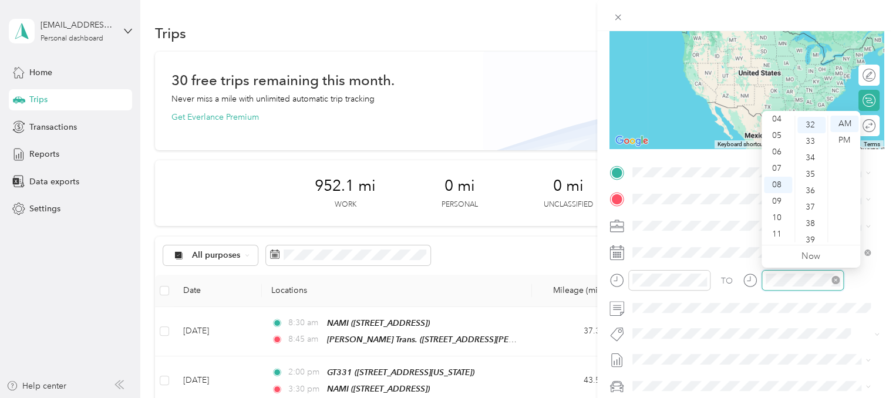
scroll to position [526, 0]
click at [782, 221] on div "10" at bounding box center [778, 218] width 28 height 16
click at [806, 206] on div "30" at bounding box center [811, 208] width 28 height 16
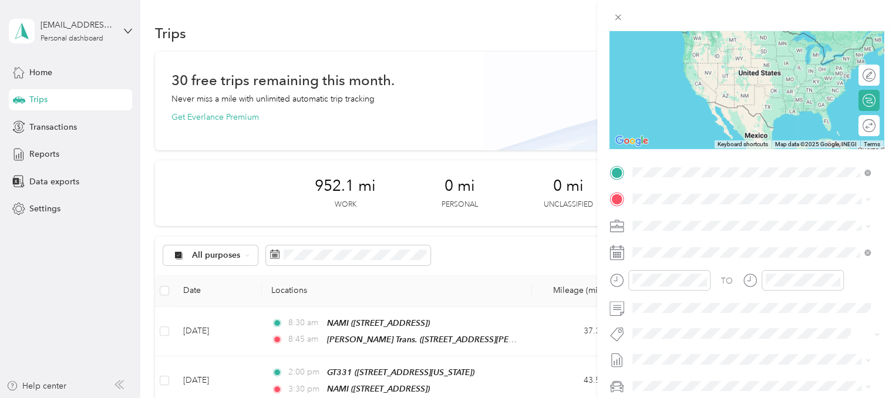
click at [666, 221] on div "[PERSON_NAME] Trans. [STREET_ADDRESS][PERSON_NAME][PERSON_NAME][US_STATE]" at bounding box center [761, 232] width 212 height 37
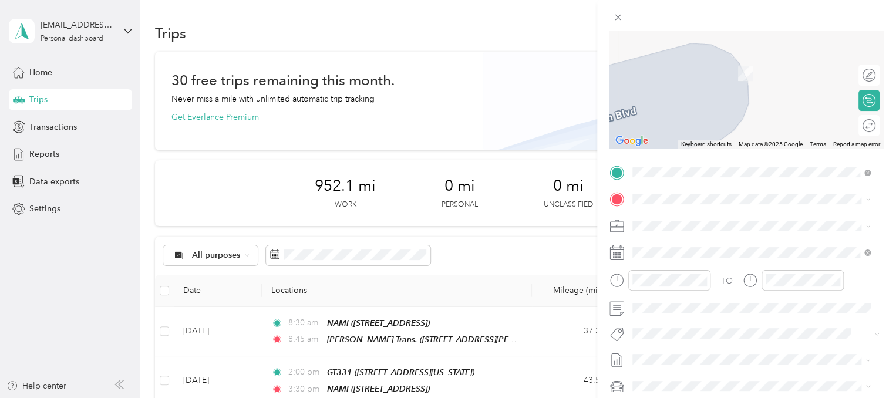
click at [688, 255] on span "[STREET_ADDRESS][PERSON_NAME][PERSON_NAME][PERSON_NAME][US_STATE]" at bounding box center [757, 265] width 205 height 22
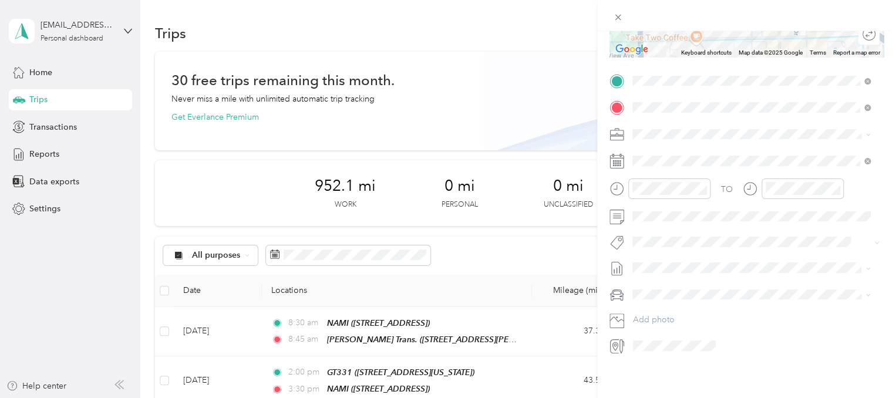
scroll to position [0, 0]
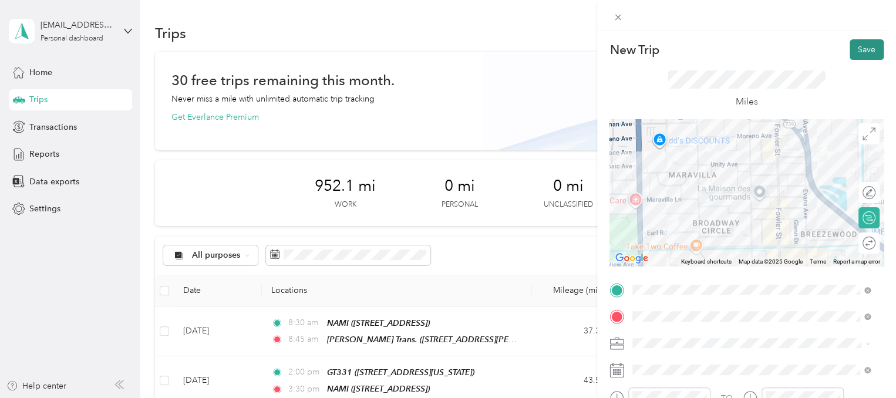
click at [860, 49] on button "Save" at bounding box center [867, 49] width 34 height 21
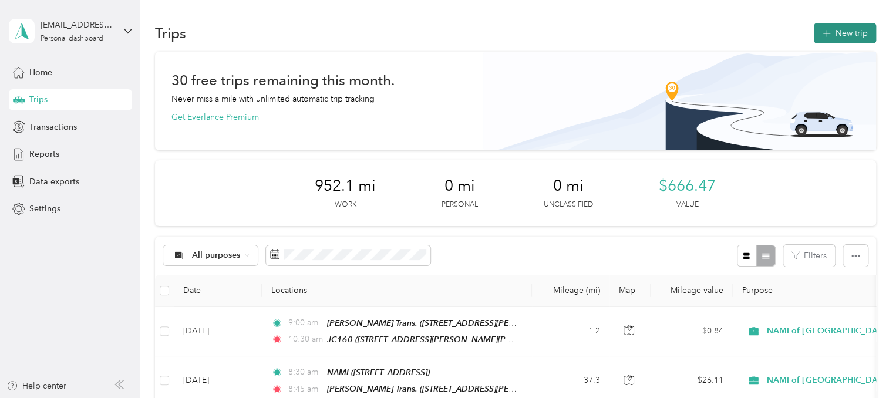
click at [840, 31] on button "New trip" at bounding box center [845, 33] width 62 height 21
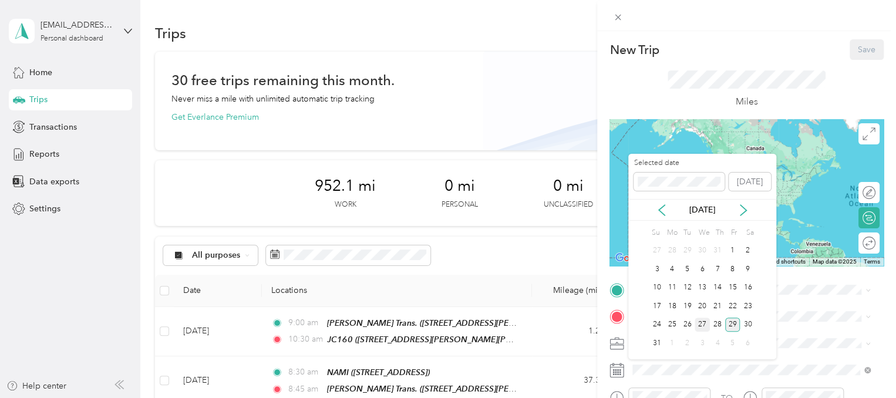
click at [700, 327] on div "27" at bounding box center [702, 325] width 15 height 15
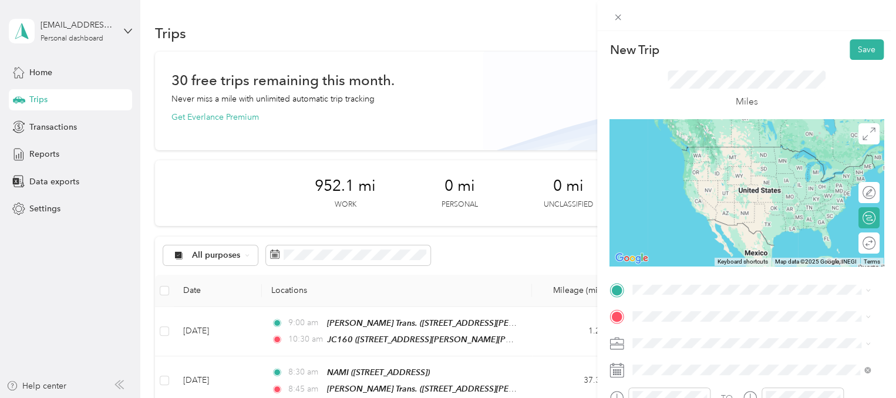
click at [698, 176] on div "JC160 [STREET_ADDRESS][PERSON_NAME][PERSON_NAME][PERSON_NAME][US_STATE]" at bounding box center [761, 162] width 212 height 37
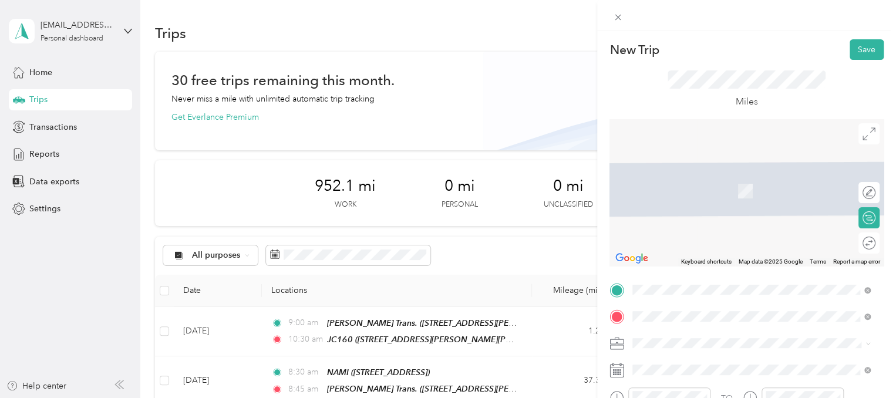
click at [695, 179] on span "[STREET_ADDRESS][US_STATE]" at bounding box center [713, 174] width 117 height 11
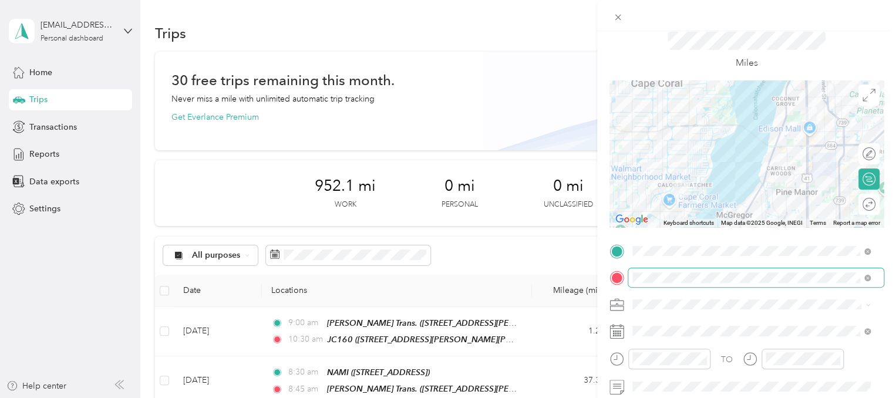
scroll to position [59, 0]
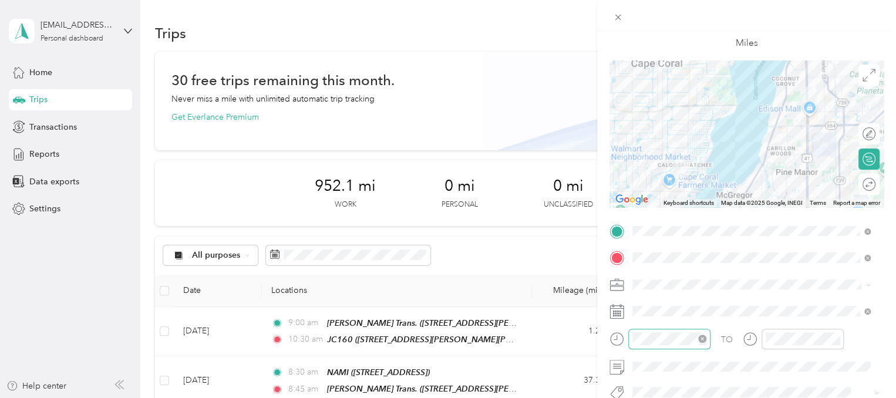
click at [703, 340] on icon "close-circle" at bounding box center [702, 339] width 8 height 8
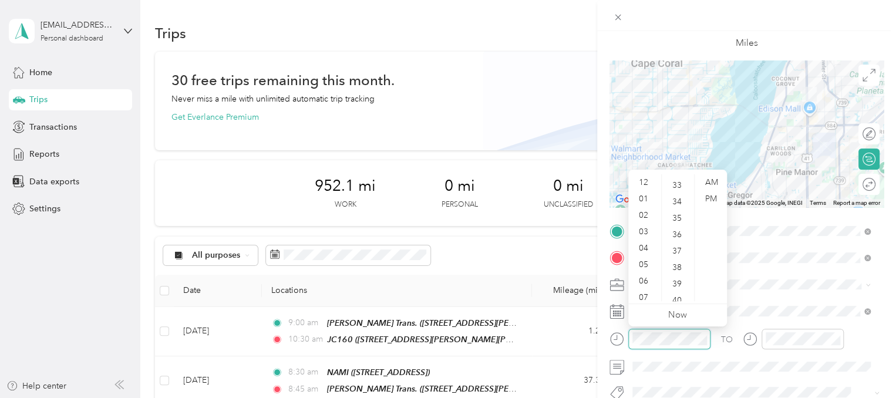
scroll to position [70, 0]
click at [646, 279] on div "10" at bounding box center [645, 276] width 28 height 16
click at [679, 187] on div "33" at bounding box center [678, 182] width 28 height 16
click at [676, 196] on div "30" at bounding box center [678, 192] width 28 height 16
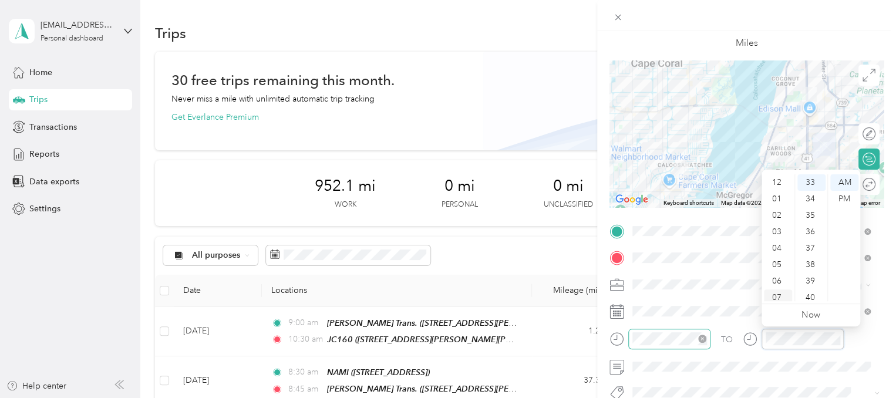
scroll to position [0, 0]
click at [775, 178] on div "12" at bounding box center [778, 182] width 28 height 16
click at [810, 186] on div "00" at bounding box center [811, 182] width 28 height 16
click at [850, 201] on div "PM" at bounding box center [844, 199] width 28 height 16
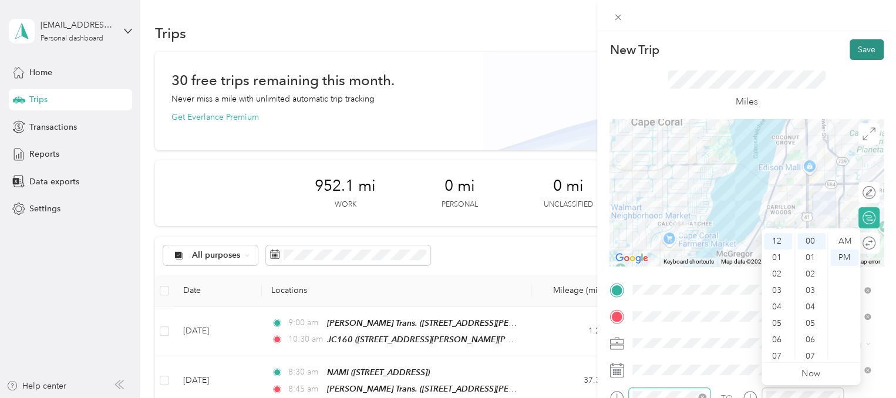
click at [851, 55] on button "Save" at bounding box center [867, 49] width 34 height 21
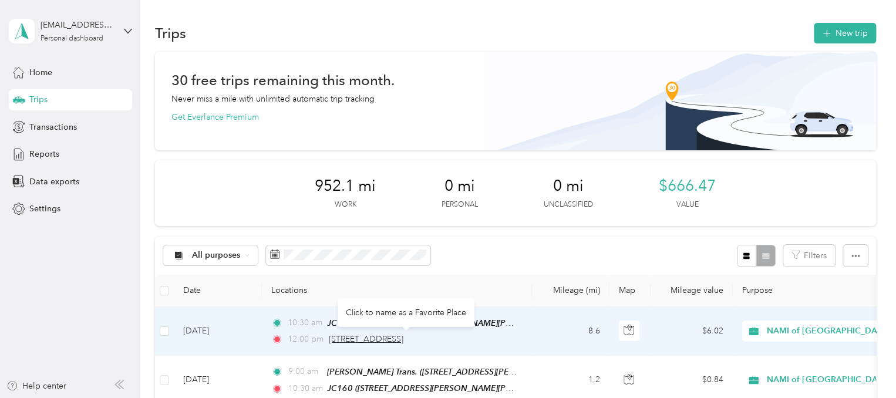
click at [403, 339] on span "[STREET_ADDRESS]" at bounding box center [366, 339] width 75 height 10
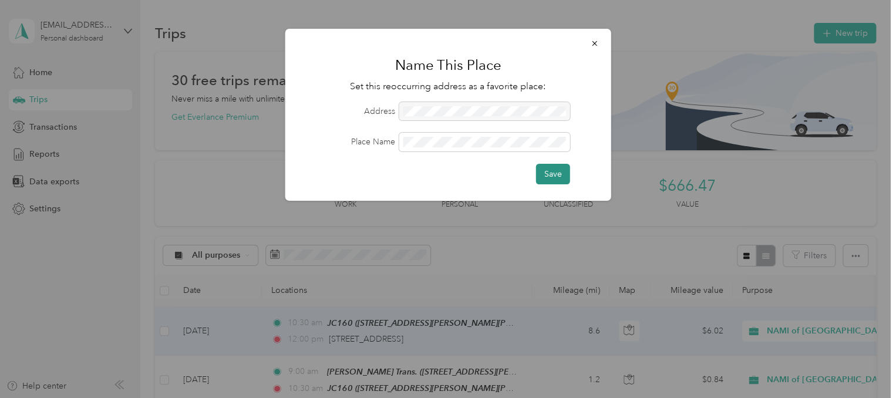
click at [547, 177] on button "Save" at bounding box center [553, 174] width 34 height 21
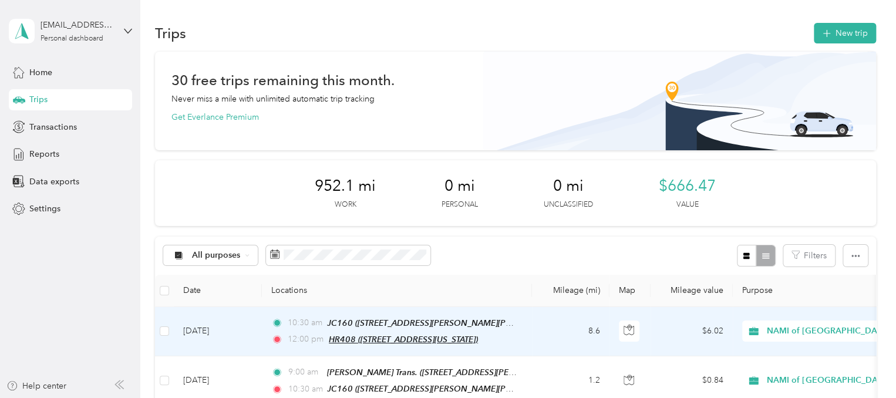
click at [441, 341] on span "HR408 ([STREET_ADDRESS][US_STATE])" at bounding box center [403, 339] width 149 height 9
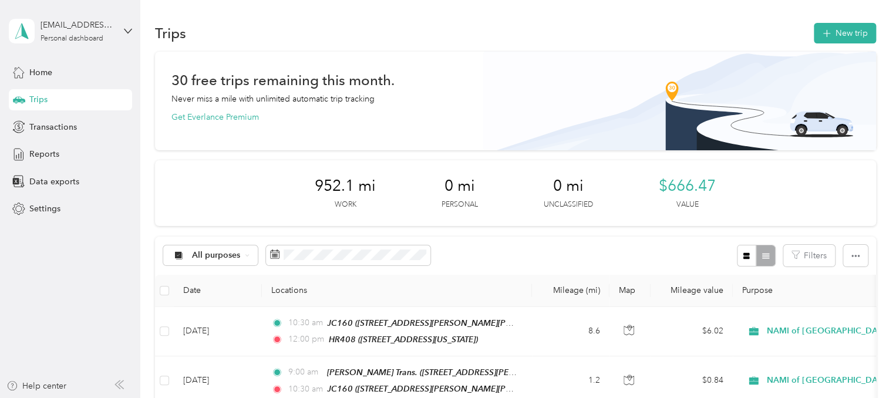
click at [588, 217] on div "952.1 mi Work 0 mi Personal 0 mi Unclassified $666.47 Value" at bounding box center [515, 193] width 721 height 66
click at [847, 33] on button "New trip" at bounding box center [845, 33] width 62 height 21
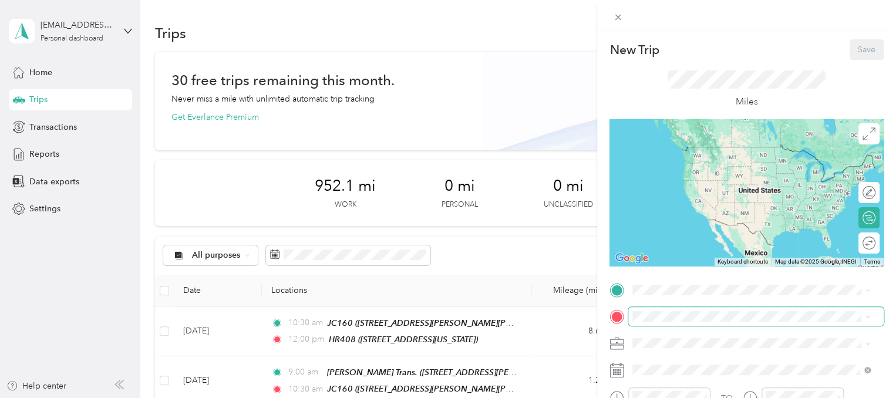
scroll to position [59, 0]
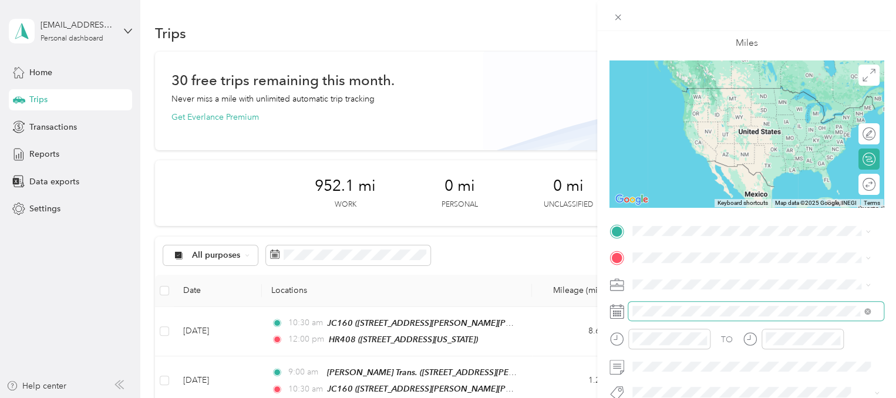
click at [655, 317] on span at bounding box center [755, 311] width 255 height 19
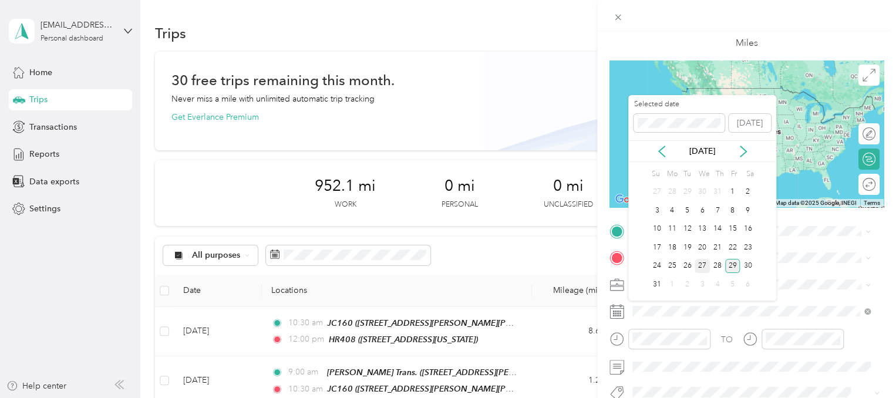
click at [703, 264] on div "27" at bounding box center [702, 266] width 15 height 15
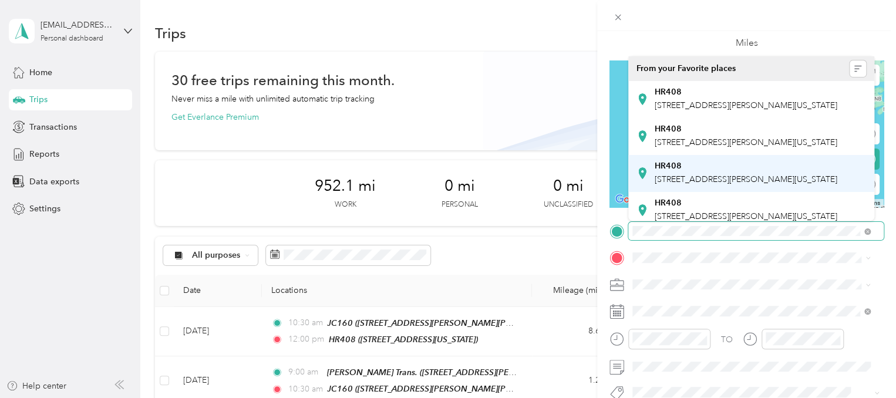
scroll to position [117, 0]
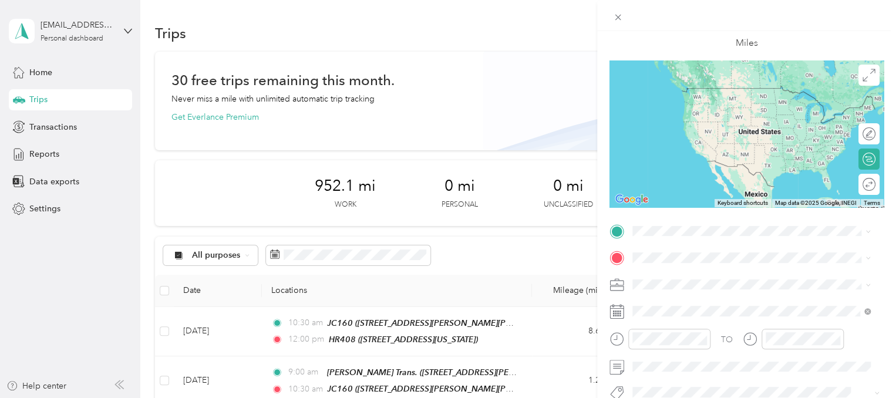
click at [706, 136] on span "[STREET_ADDRESS][US_STATE]" at bounding box center [713, 131] width 117 height 10
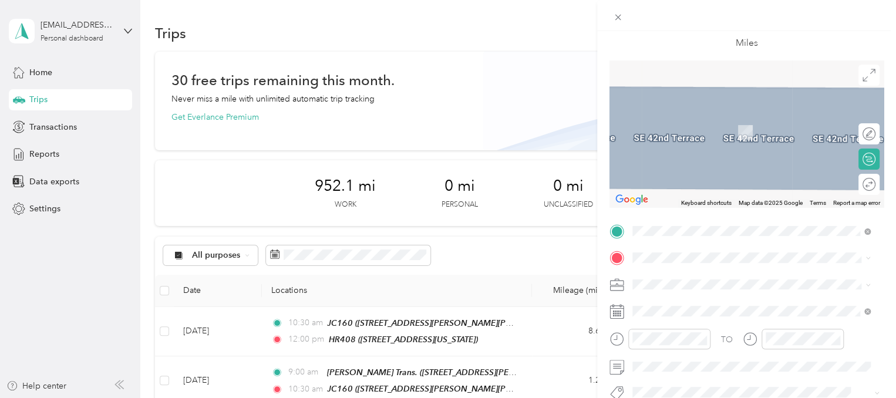
click at [673, 125] on div "NAMI [STREET_ADDRESS]" at bounding box center [692, 125] width 75 height 25
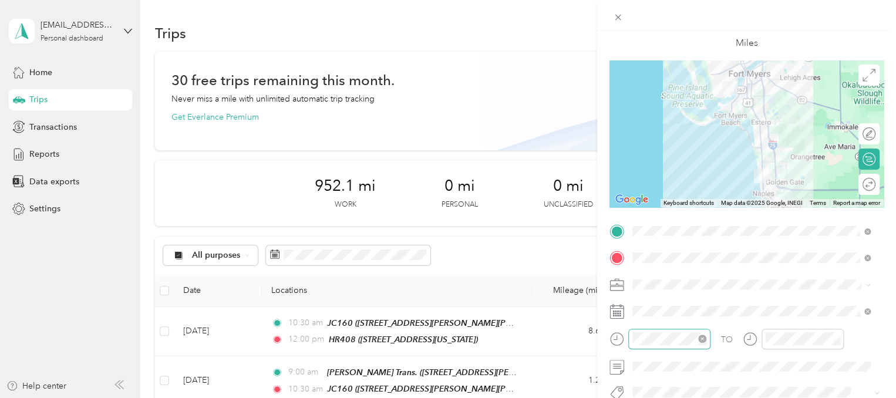
click at [702, 341] on icon "close-circle" at bounding box center [702, 339] width 8 height 8
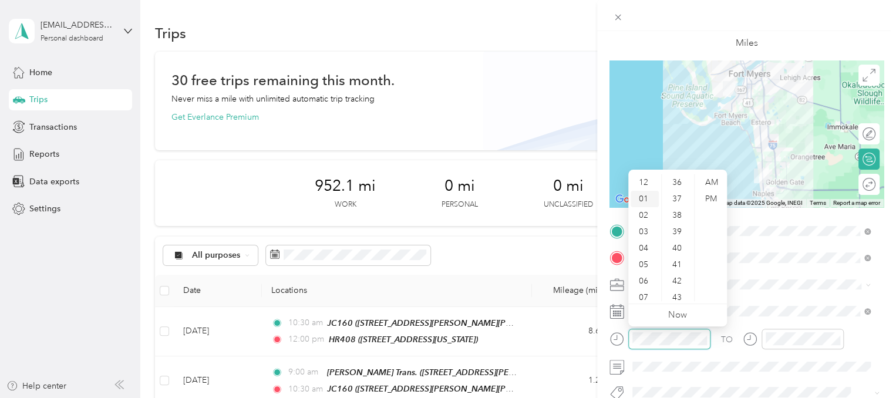
scroll to position [0, 0]
click at [645, 197] on div "01" at bounding box center [645, 199] width 28 height 16
click at [679, 179] on div "00" at bounding box center [678, 182] width 28 height 16
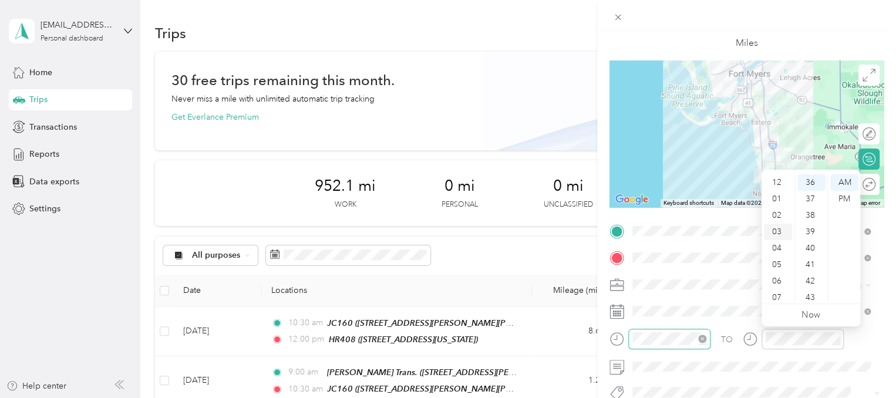
click at [779, 215] on div "02" at bounding box center [778, 215] width 28 height 16
click at [811, 266] on div "30" at bounding box center [811, 265] width 28 height 16
click at [841, 198] on div "PM" at bounding box center [844, 199] width 28 height 16
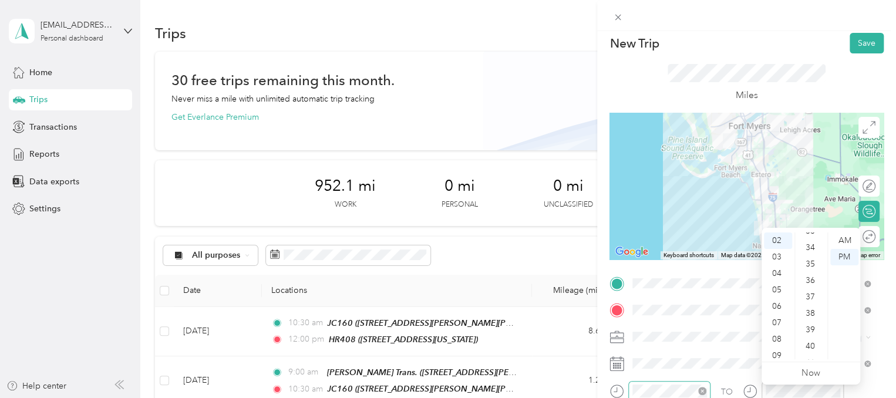
scroll to position [0, 0]
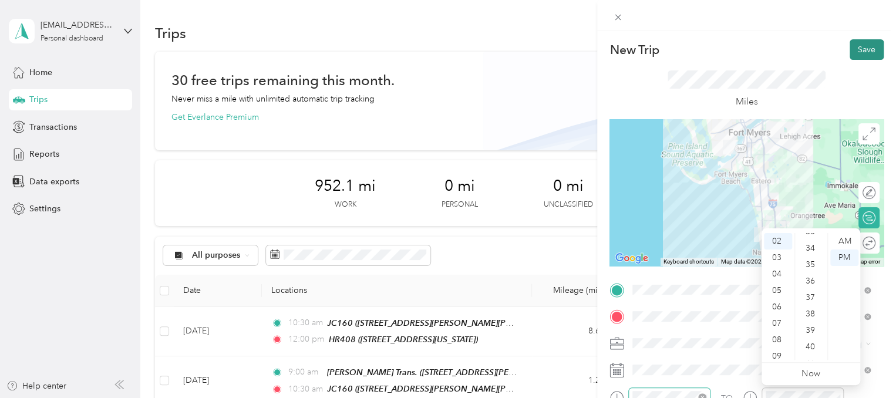
click at [856, 52] on button "Save" at bounding box center [867, 49] width 34 height 21
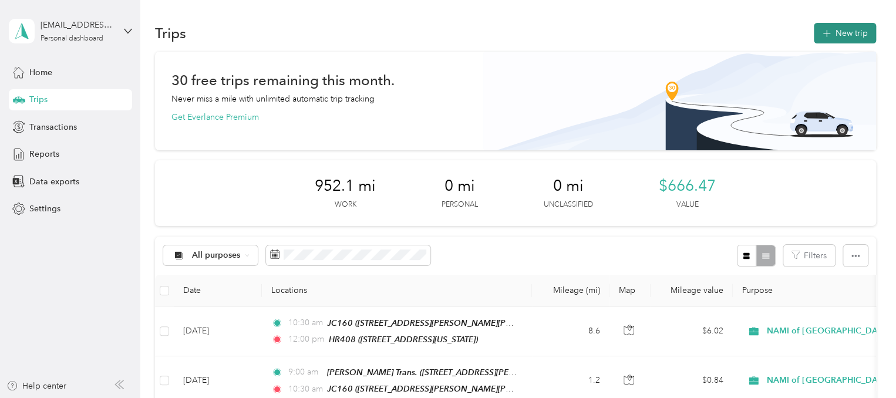
click at [834, 33] on button "New trip" at bounding box center [845, 33] width 62 height 21
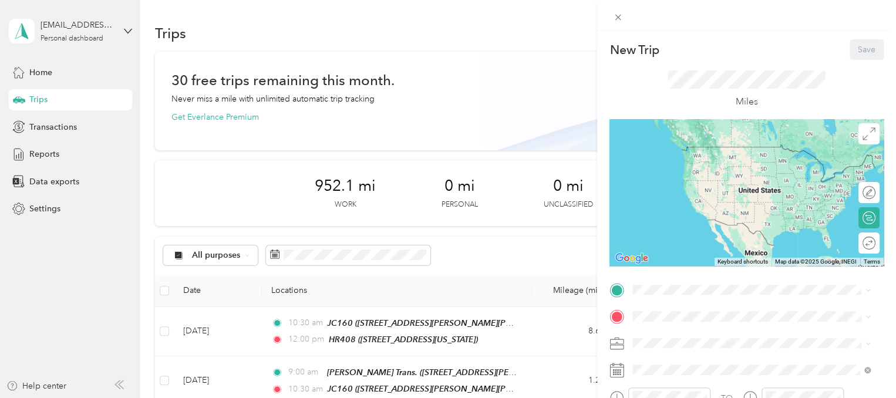
click at [689, 155] on div "NAMI [STREET_ADDRESS]" at bounding box center [692, 156] width 75 height 25
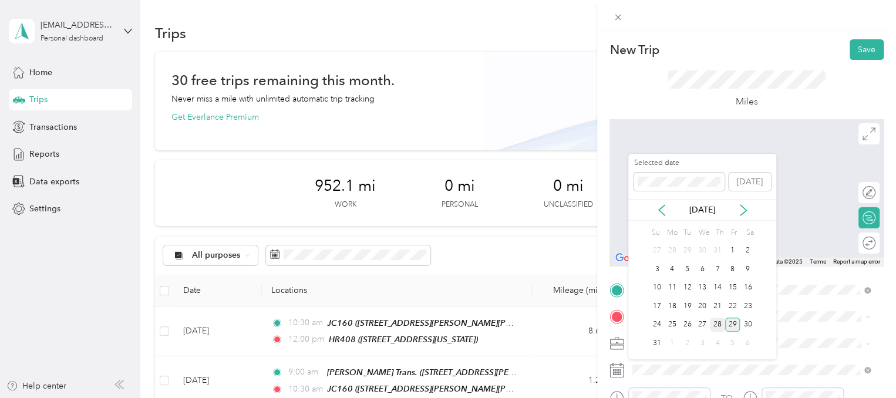
click at [714, 324] on div "28" at bounding box center [717, 325] width 15 height 15
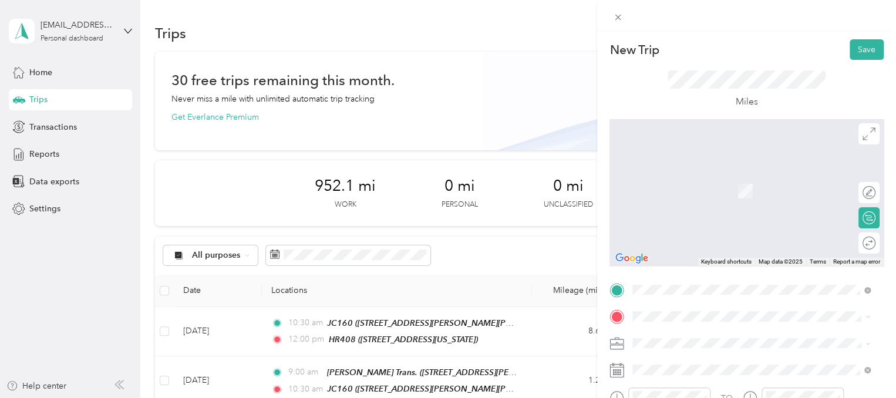
click at [698, 223] on div "[STREET_ADDRESS][PERSON_NAME][PERSON_NAME][US_STATE]" at bounding box center [751, 210] width 230 height 25
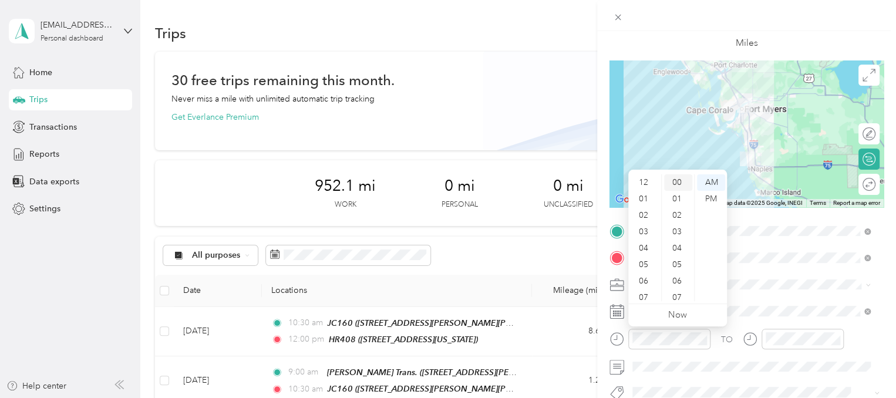
click at [682, 179] on div "00" at bounding box center [678, 182] width 28 height 16
click at [712, 178] on div "AM" at bounding box center [711, 182] width 28 height 16
click at [644, 255] on div "08" at bounding box center [645, 255] width 28 height 16
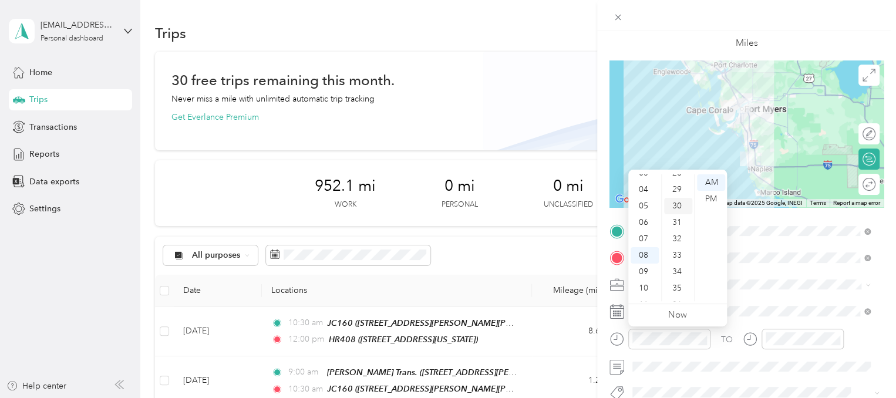
click at [679, 209] on div "30" at bounding box center [678, 206] width 28 height 16
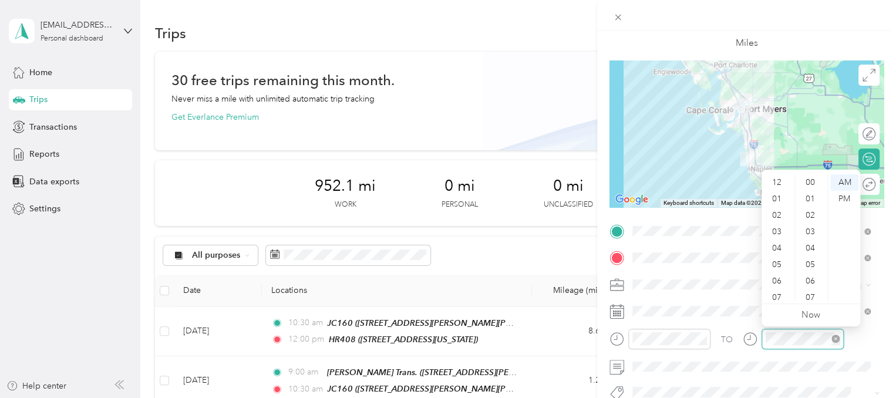
scroll to position [70, 0]
click at [776, 278] on div "10" at bounding box center [778, 276] width 28 height 16
click at [813, 183] on div "00" at bounding box center [811, 182] width 28 height 16
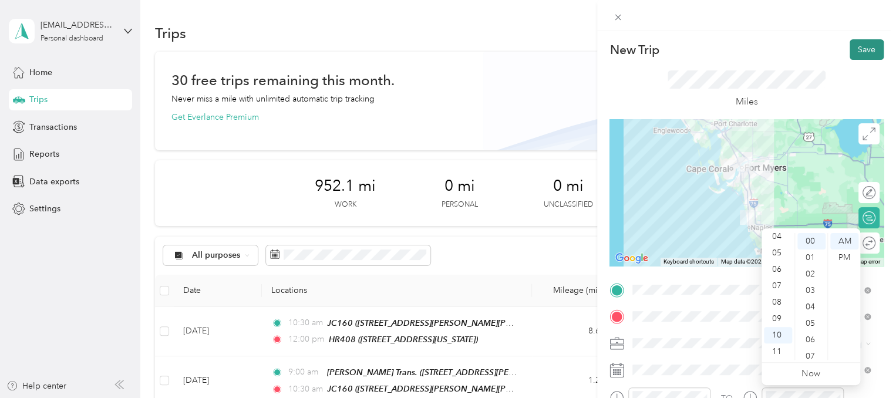
click at [850, 54] on button "Save" at bounding box center [867, 49] width 34 height 21
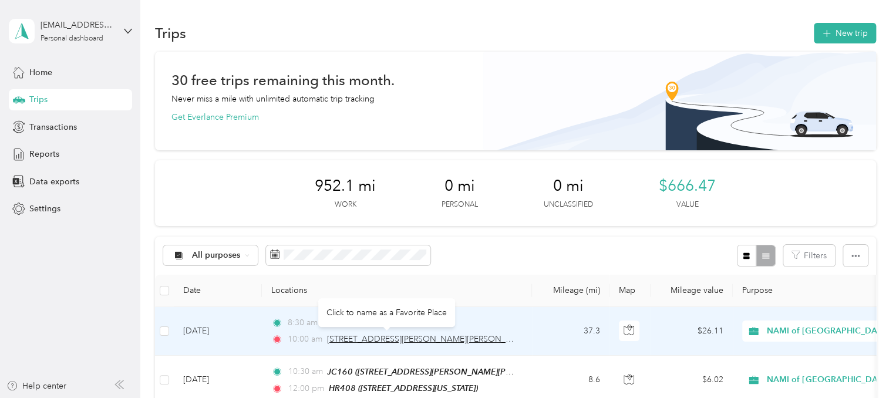
click at [370, 341] on span "[STREET_ADDRESS][PERSON_NAME][PERSON_NAME]" at bounding box center [429, 339] width 205 height 10
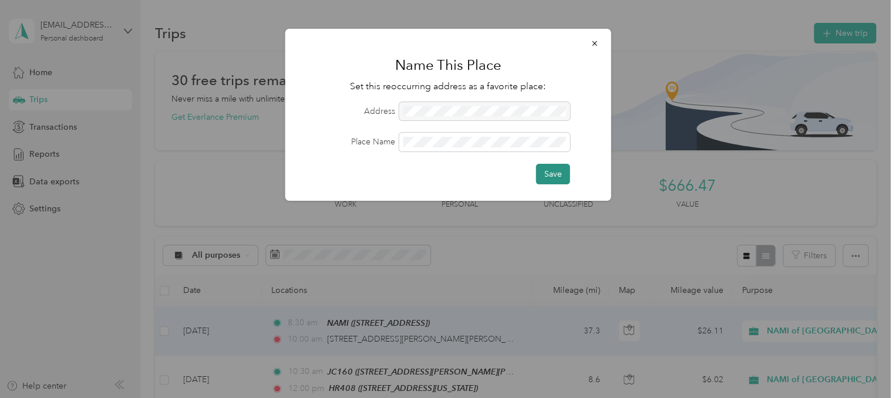
click at [548, 174] on button "Save" at bounding box center [553, 174] width 34 height 21
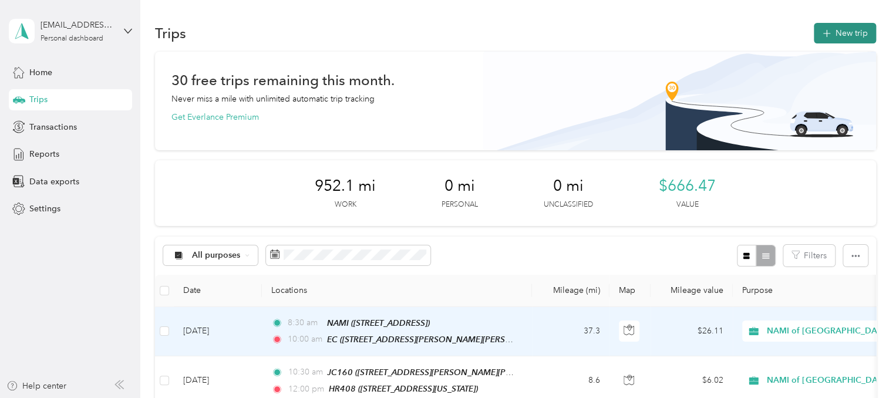
click at [819, 40] on button "New trip" at bounding box center [845, 33] width 62 height 21
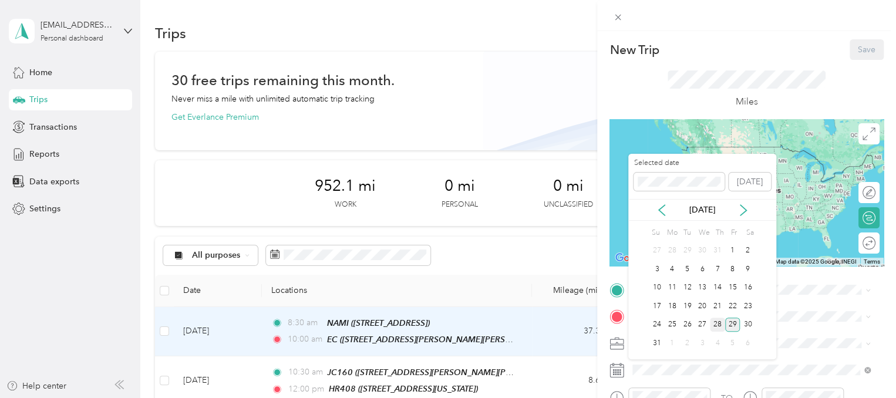
click at [718, 324] on div "28" at bounding box center [717, 325] width 15 height 15
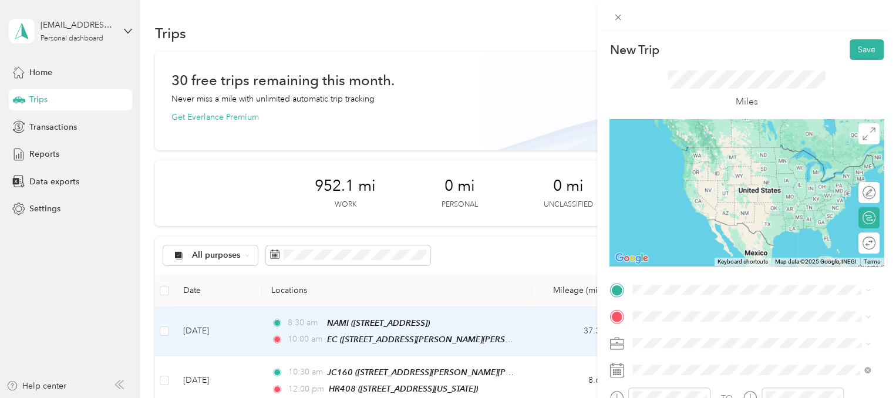
click at [740, 163] on span "[STREET_ADDRESS][PERSON_NAME][PERSON_NAME][PERSON_NAME][US_STATE]" at bounding box center [757, 169] width 205 height 22
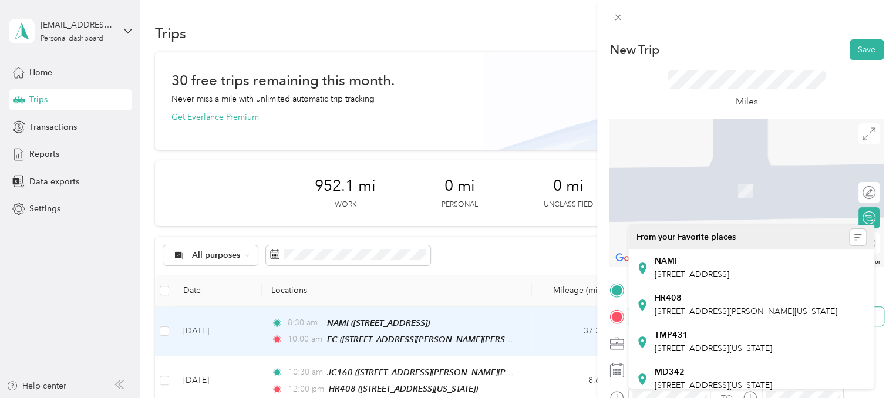
scroll to position [218, 0]
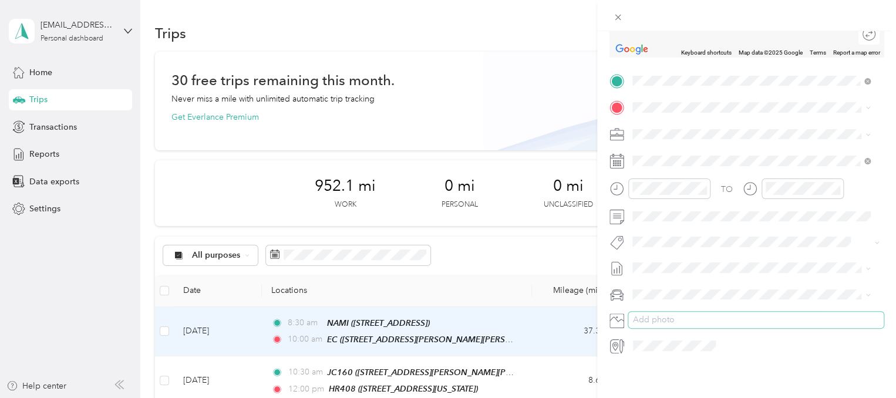
click at [668, 312] on button "Add photo" at bounding box center [755, 320] width 255 height 16
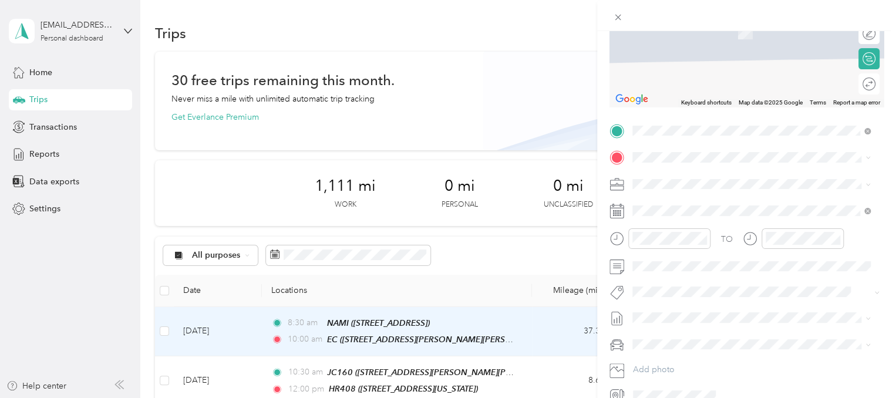
click at [662, 201] on span "[STREET_ADDRESS][PERSON_NAME][US_STATE]" at bounding box center [746, 196] width 183 height 11
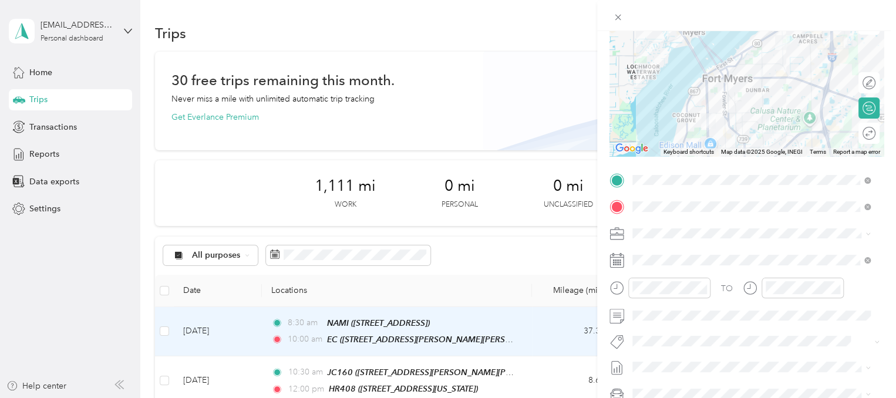
scroll to position [117, 0]
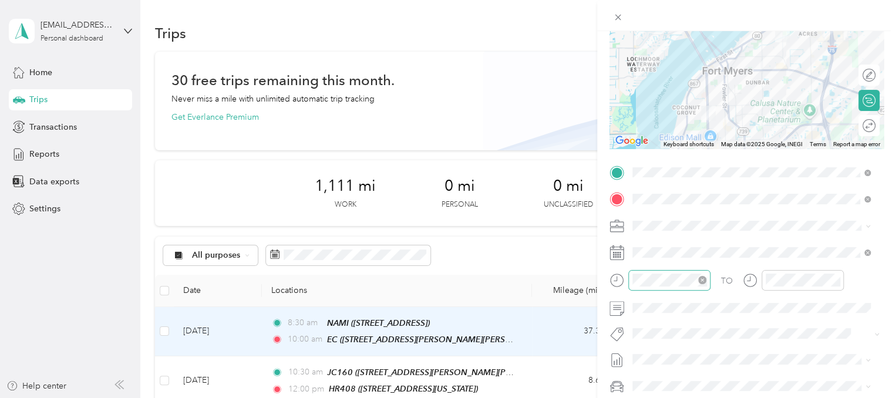
click at [698, 282] on icon "close-circle" at bounding box center [702, 280] width 8 height 8
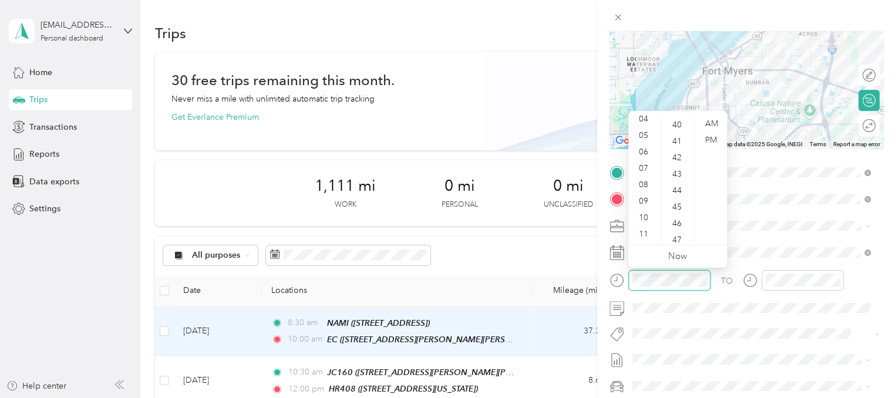
scroll to position [658, 0]
click at [645, 213] on div "10" at bounding box center [645, 218] width 28 height 16
click at [679, 195] on div "30" at bounding box center [678, 194] width 28 height 16
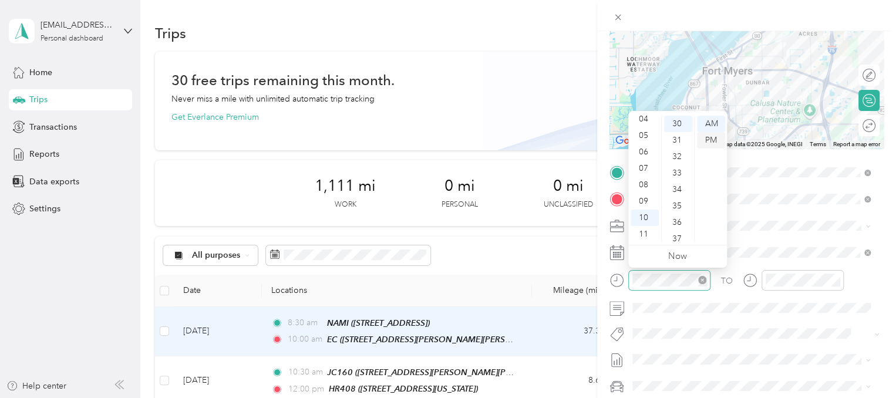
click at [707, 137] on div "PM" at bounding box center [711, 140] width 28 height 16
click at [706, 120] on div "AM" at bounding box center [711, 124] width 28 height 16
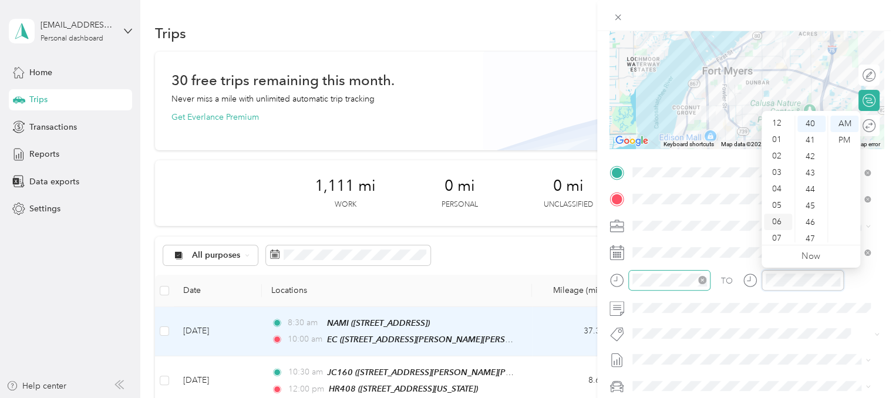
scroll to position [0, 0]
click at [779, 126] on div "12" at bounding box center [778, 124] width 28 height 16
click at [810, 124] on div "00" at bounding box center [811, 124] width 28 height 16
click at [846, 141] on div "PM" at bounding box center [844, 140] width 28 height 16
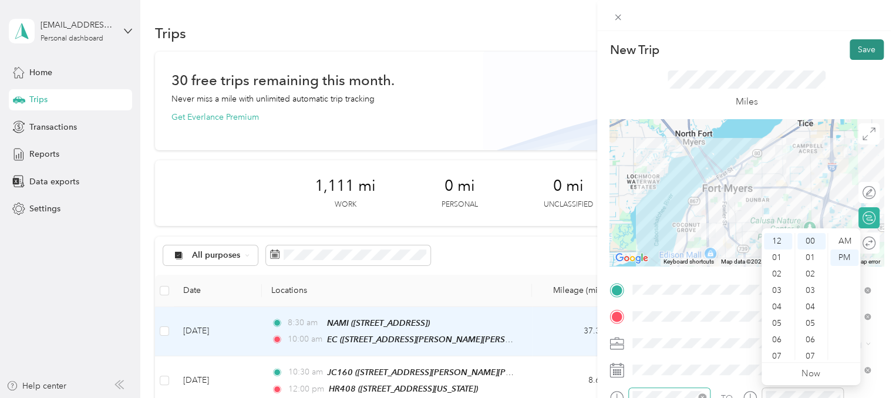
click at [850, 46] on button "Save" at bounding box center [867, 49] width 34 height 21
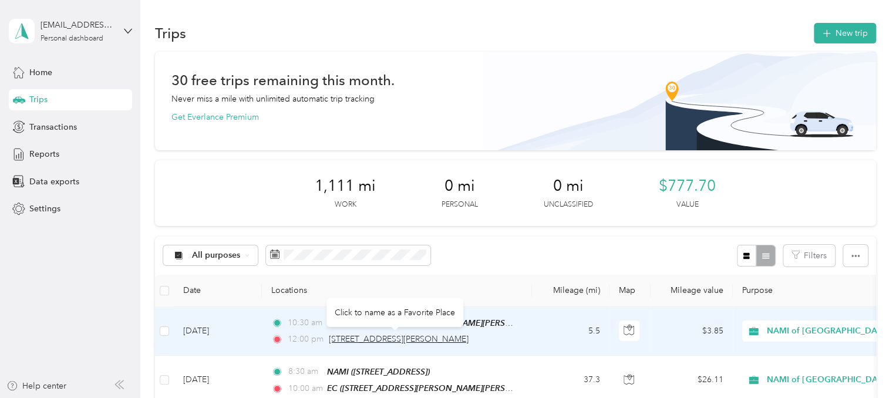
click at [354, 342] on span "[STREET_ADDRESS][PERSON_NAME]" at bounding box center [399, 339] width 140 height 10
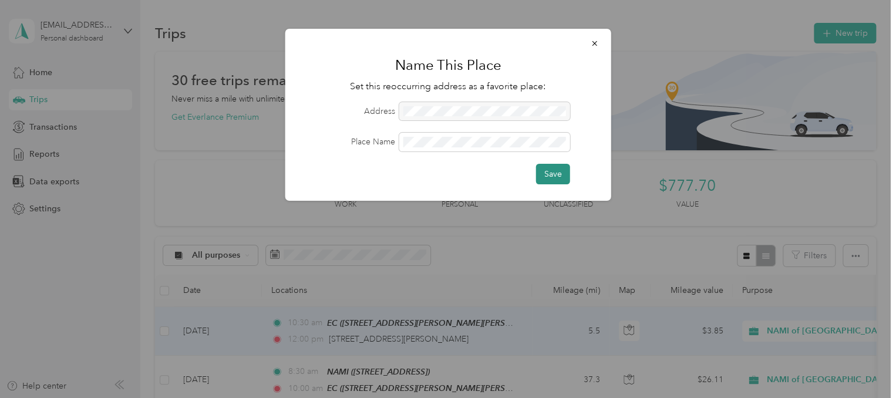
click at [559, 178] on button "Save" at bounding box center [553, 174] width 34 height 21
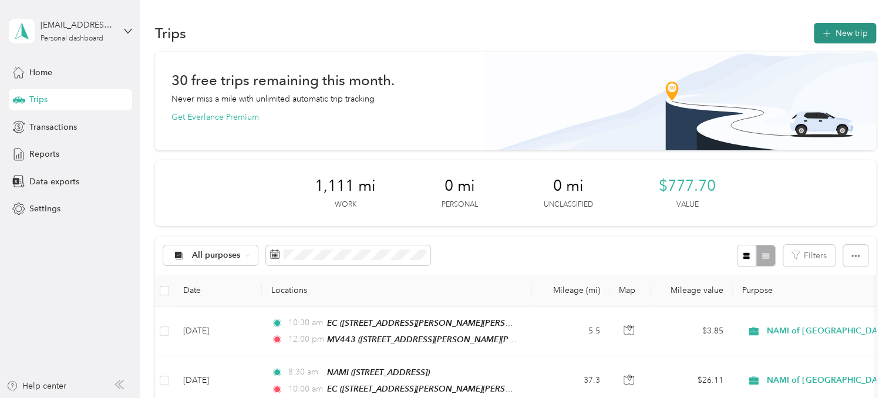
click at [839, 38] on button "New trip" at bounding box center [845, 33] width 62 height 21
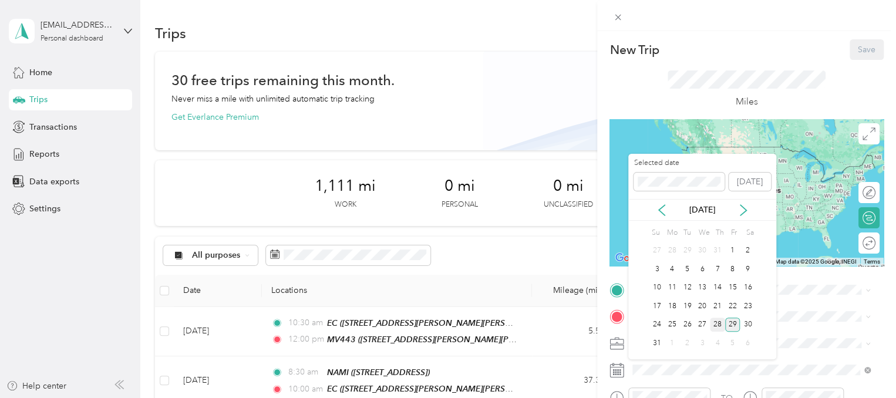
click at [716, 328] on div "28" at bounding box center [717, 325] width 15 height 15
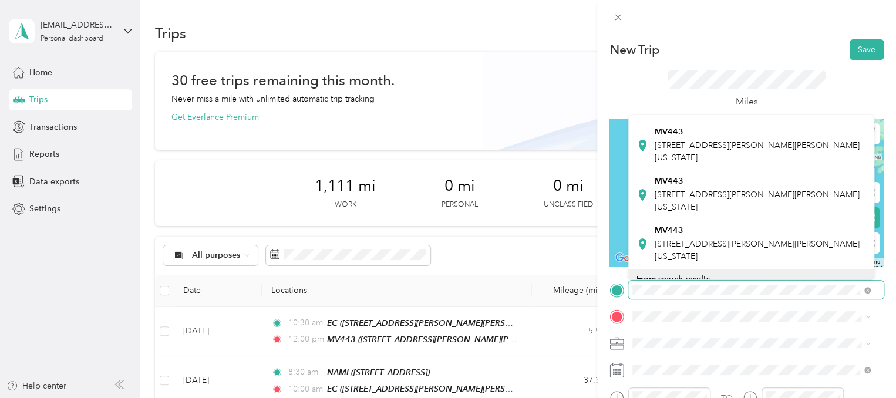
scroll to position [235, 0]
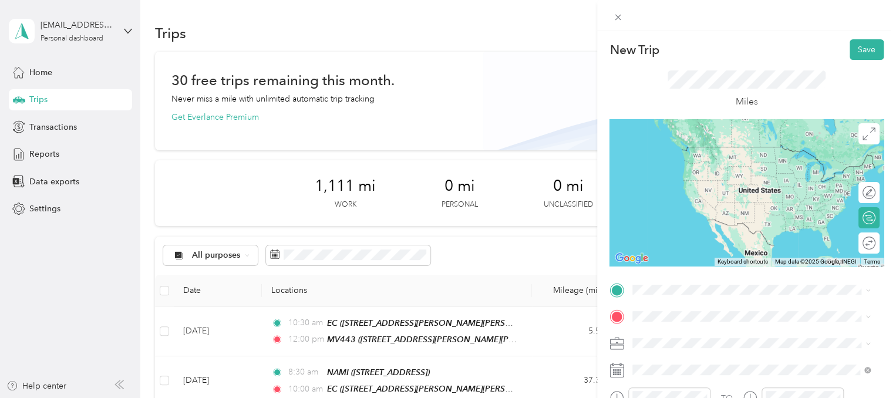
click at [707, 237] on span "[STREET_ADDRESS][PERSON_NAME][PERSON_NAME][US_STATE]" at bounding box center [757, 228] width 205 height 22
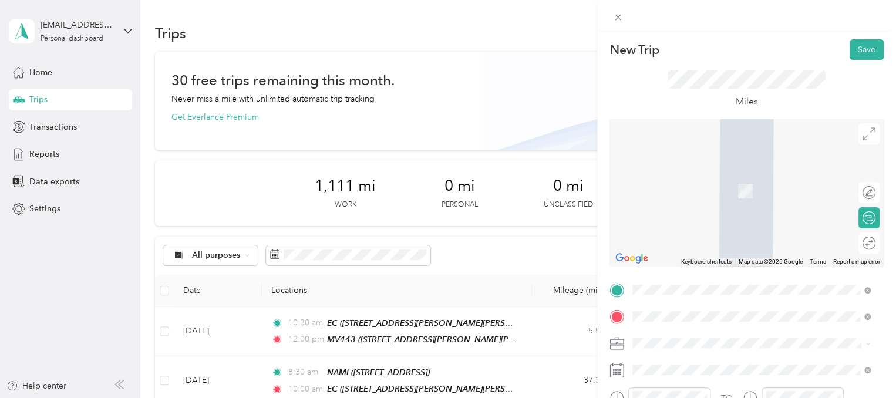
click at [679, 200] on span "[STREET_ADDRESS][PERSON_NAME][PERSON_NAME][US_STATE]" at bounding box center [757, 197] width 205 height 22
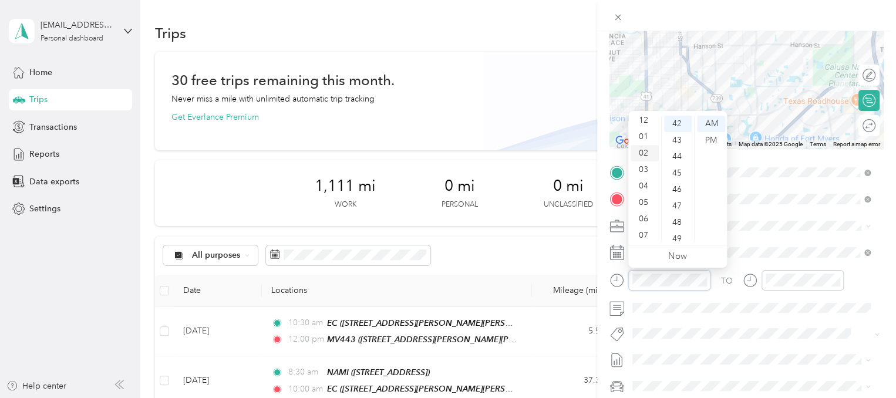
scroll to position [0, 0]
click at [642, 127] on div "12" at bounding box center [645, 124] width 28 height 16
click at [685, 127] on div "00" at bounding box center [678, 124] width 28 height 16
click at [676, 207] on div "30" at bounding box center [678, 206] width 28 height 16
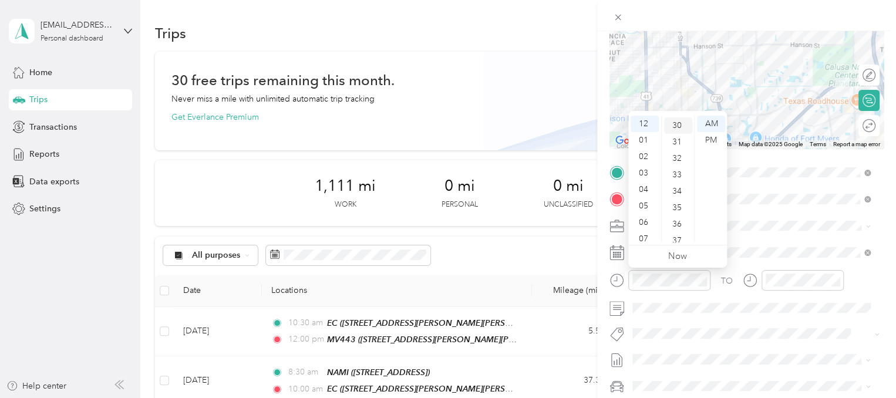
scroll to position [493, 0]
click at [705, 137] on div "PM" at bounding box center [711, 140] width 28 height 16
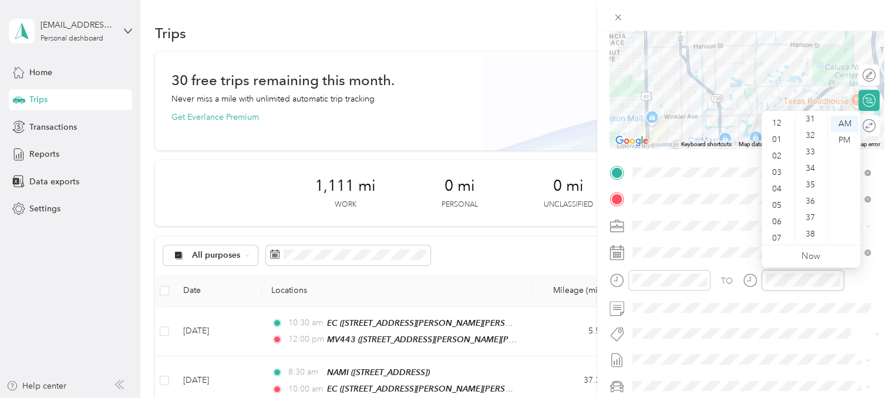
scroll to position [0, 0]
click at [777, 158] on div "02" at bounding box center [778, 157] width 28 height 16
click at [811, 123] on div "00" at bounding box center [811, 124] width 28 height 16
click at [840, 143] on div "PM" at bounding box center [844, 140] width 28 height 16
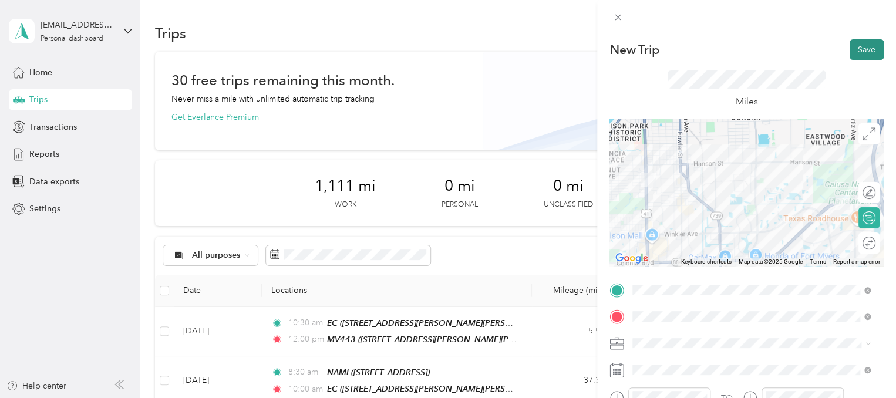
click at [857, 49] on button "Save" at bounding box center [867, 49] width 34 height 21
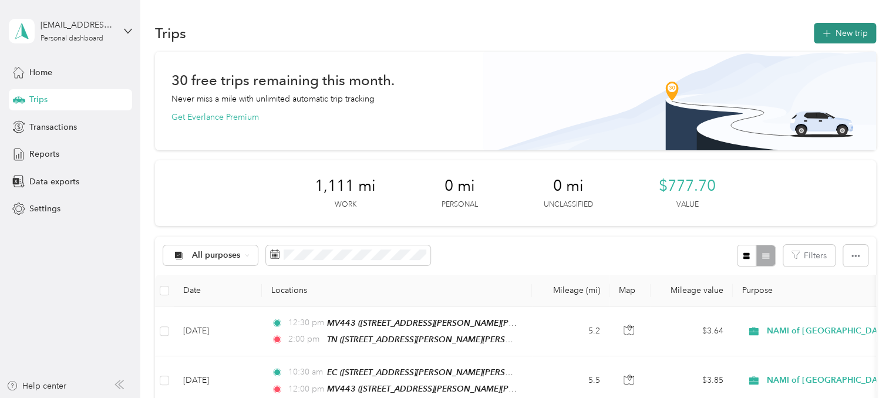
click at [838, 34] on button "New trip" at bounding box center [845, 33] width 62 height 21
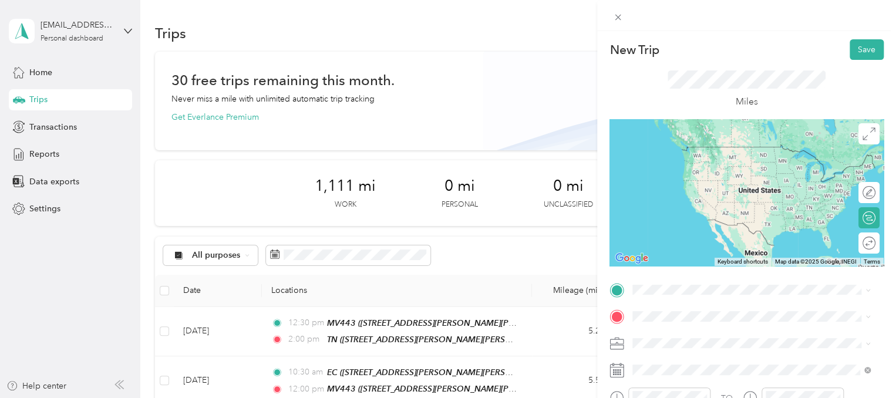
click at [693, 165] on span "[STREET_ADDRESS][PERSON_NAME][PERSON_NAME][US_STATE]" at bounding box center [757, 165] width 205 height 22
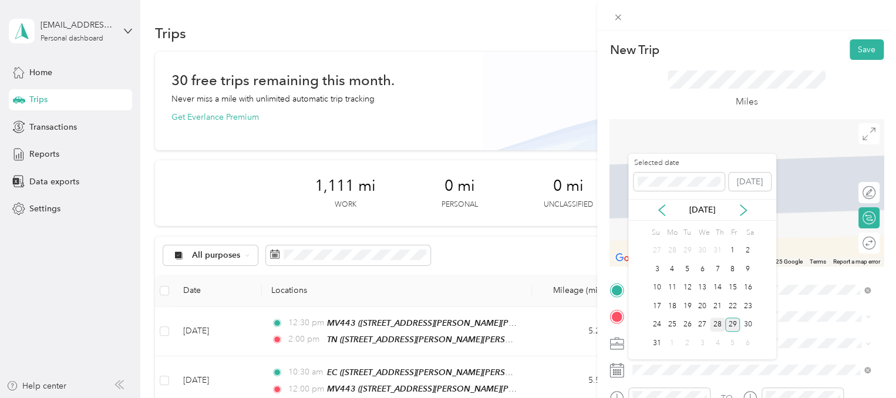
click at [718, 327] on div "28" at bounding box center [717, 325] width 15 height 15
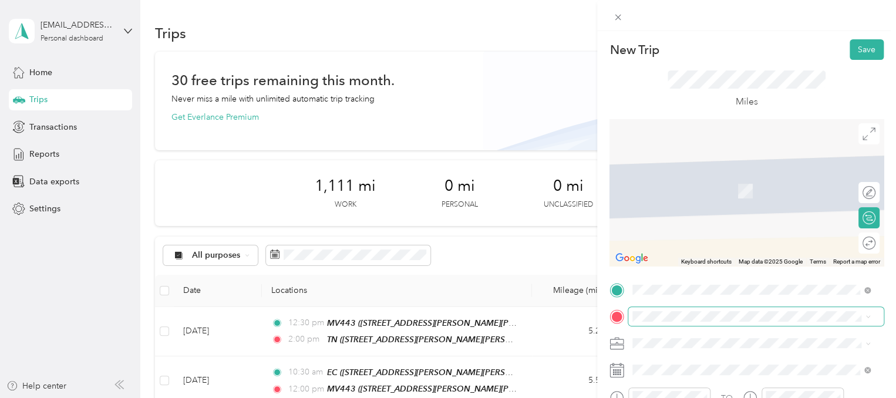
click at [645, 311] on span at bounding box center [755, 316] width 255 height 19
click at [682, 191] on div "NAMI [STREET_ADDRESS]" at bounding box center [751, 184] width 230 height 29
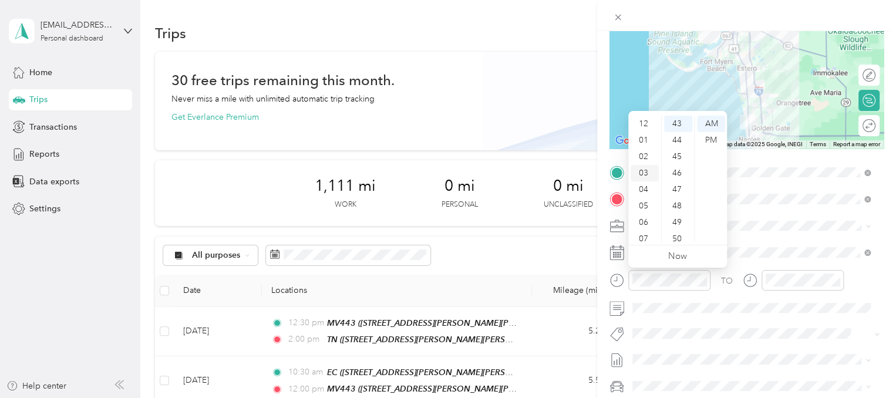
click at [649, 171] on div "03" at bounding box center [645, 173] width 28 height 16
click at [677, 125] on div "00" at bounding box center [678, 124] width 28 height 16
click at [714, 144] on div "PM" at bounding box center [711, 140] width 28 height 16
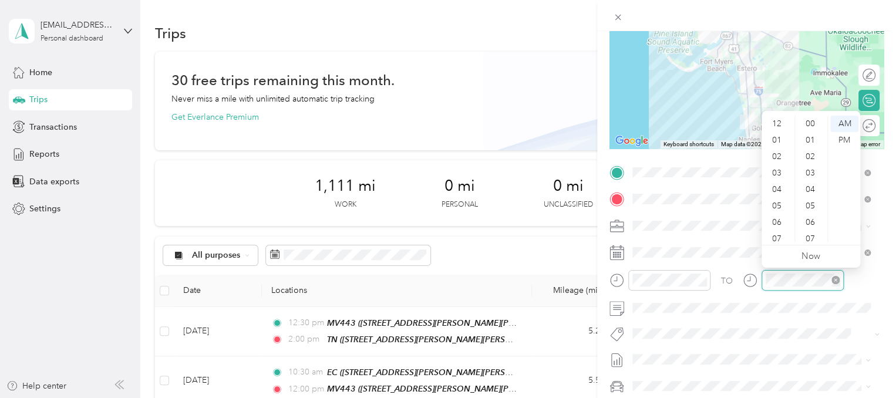
scroll to position [70, 0]
click at [775, 123] on div "04" at bounding box center [778, 119] width 28 height 16
click at [813, 126] on div "00" at bounding box center [811, 124] width 28 height 16
click at [841, 144] on div "PM" at bounding box center [844, 140] width 28 height 16
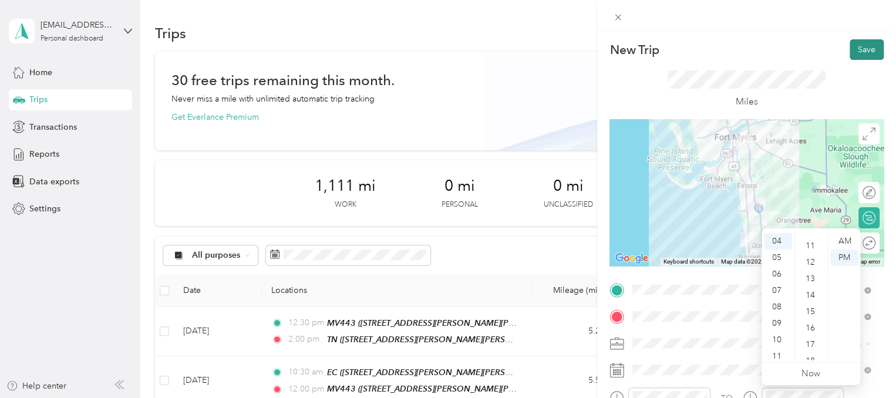
click at [860, 53] on button "Save" at bounding box center [867, 49] width 34 height 21
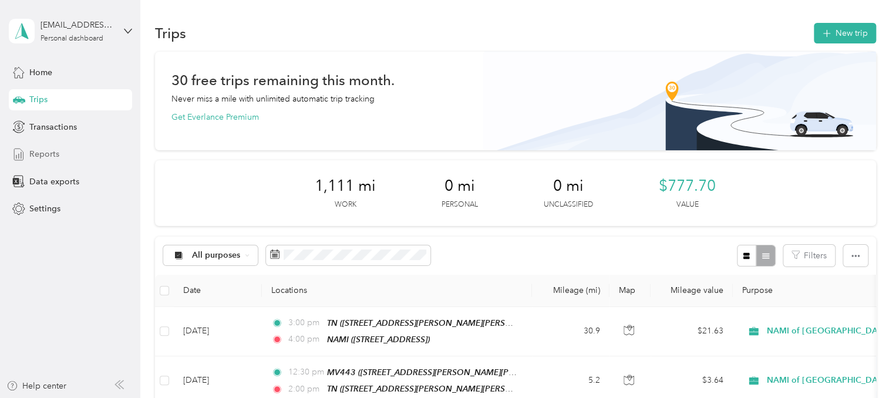
click at [39, 155] on span "Reports" at bounding box center [44, 154] width 30 height 12
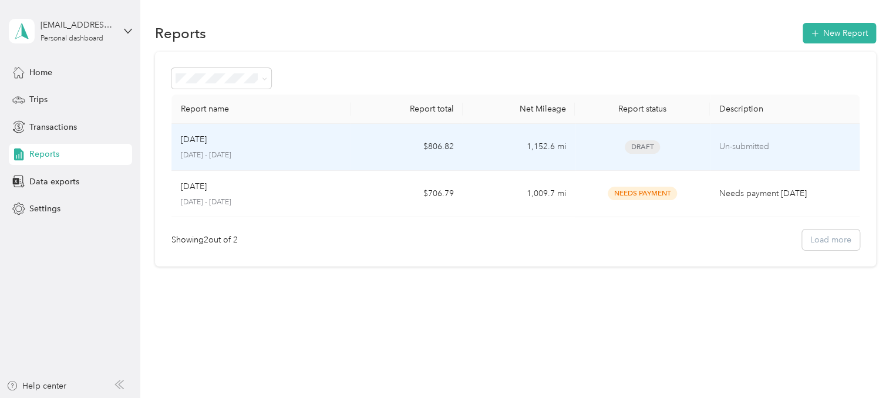
click at [197, 143] on p "[DATE]" at bounding box center [194, 139] width 26 height 13
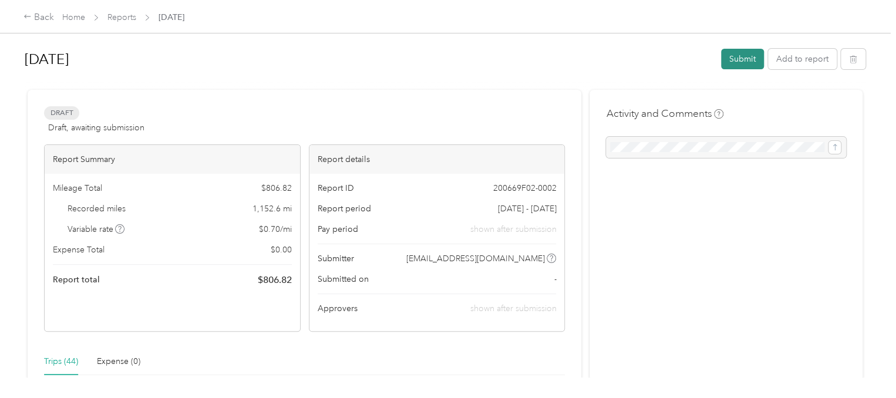
click at [740, 60] on button "Submit" at bounding box center [742, 59] width 43 height 21
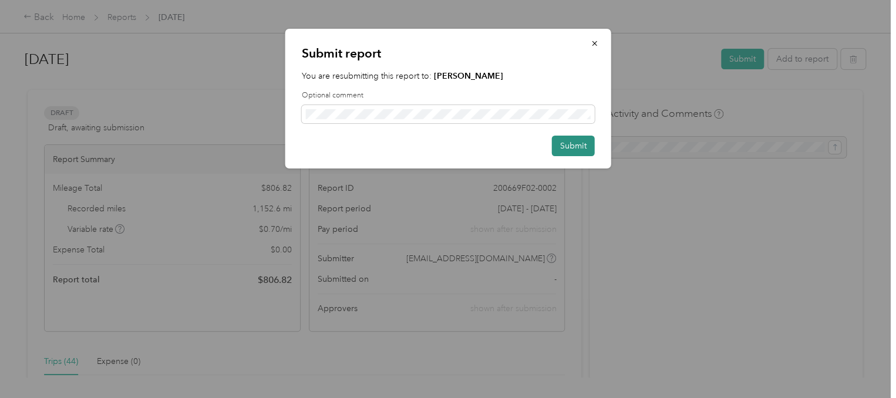
click at [568, 149] on button "Submit" at bounding box center [573, 146] width 43 height 21
